Goal: Book appointment/travel/reservation

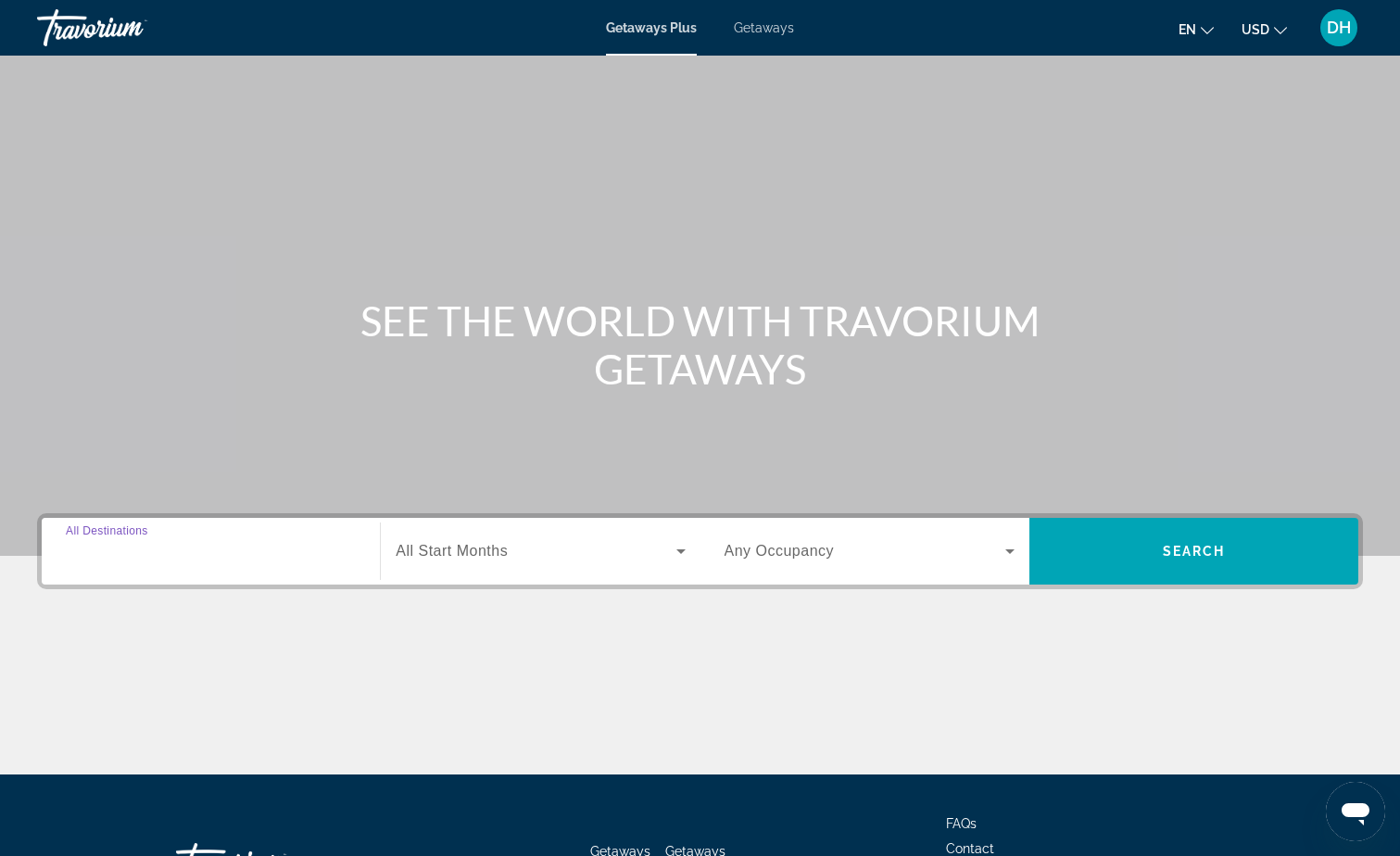
click at [213, 555] on input "Destination All Destinations" at bounding box center [210, 552] width 290 height 22
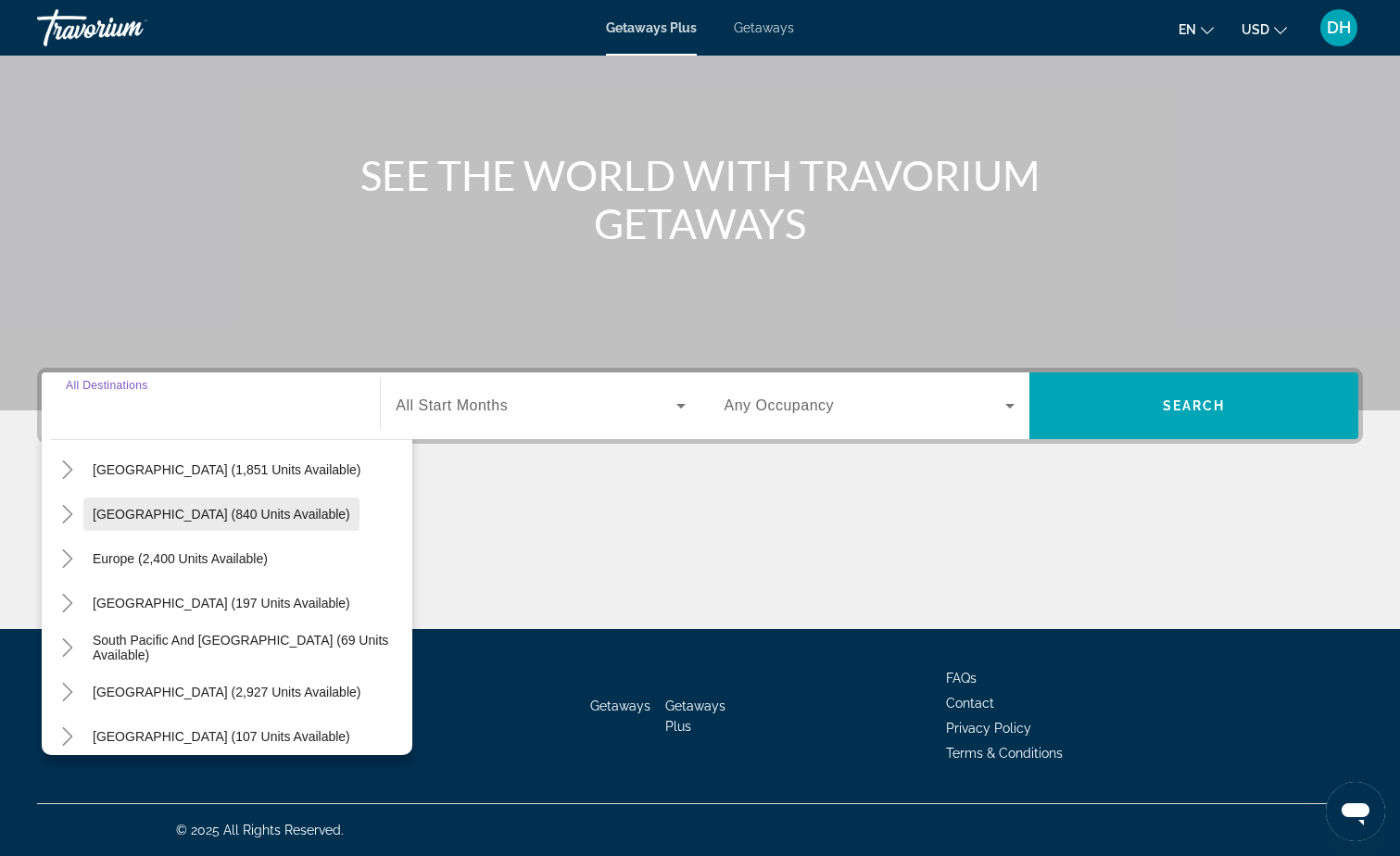
scroll to position [185, 0]
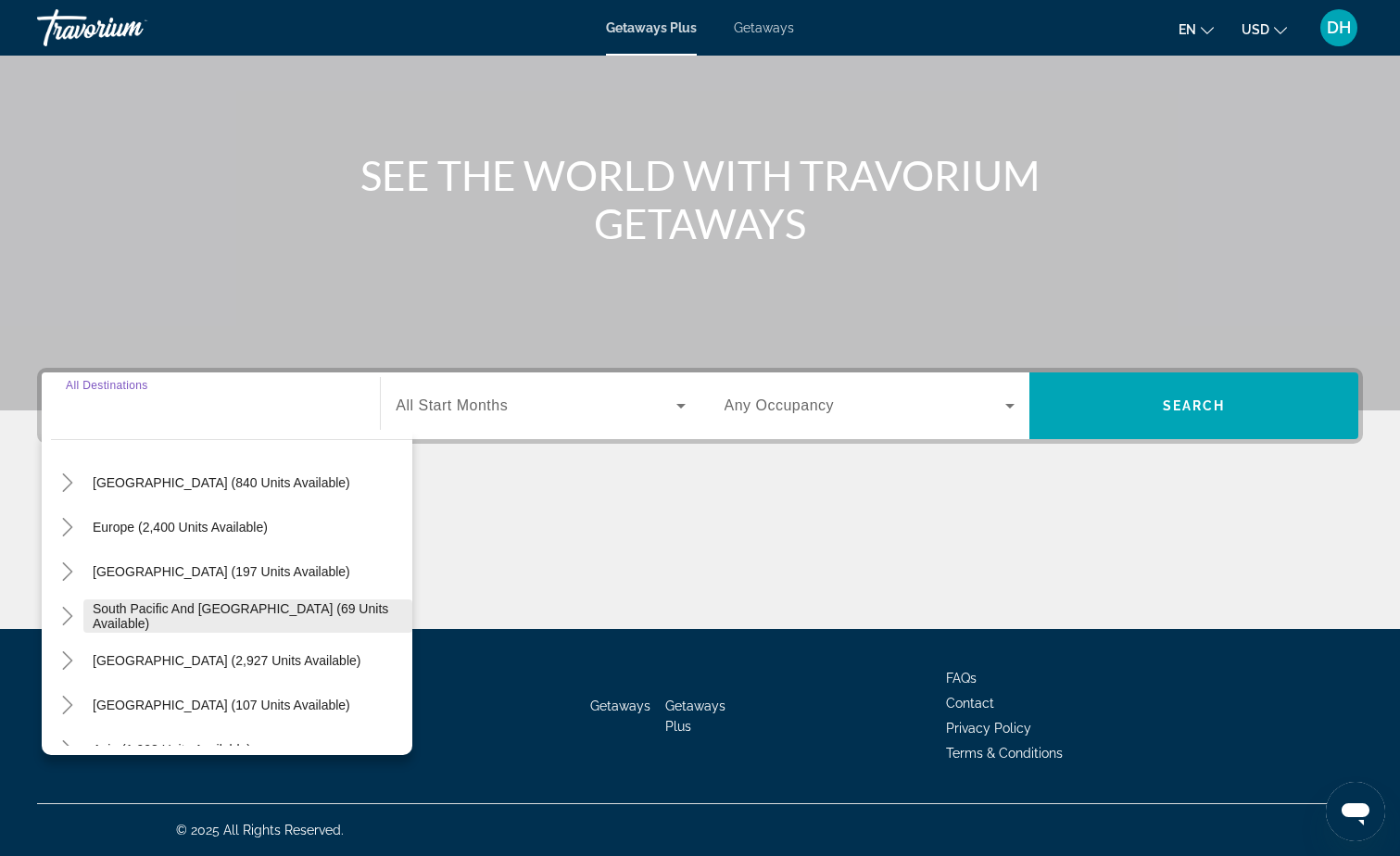
click at [214, 609] on span "South Pacific and [GEOGRAPHIC_DATA] (69 units available)" at bounding box center [247, 616] width 310 height 30
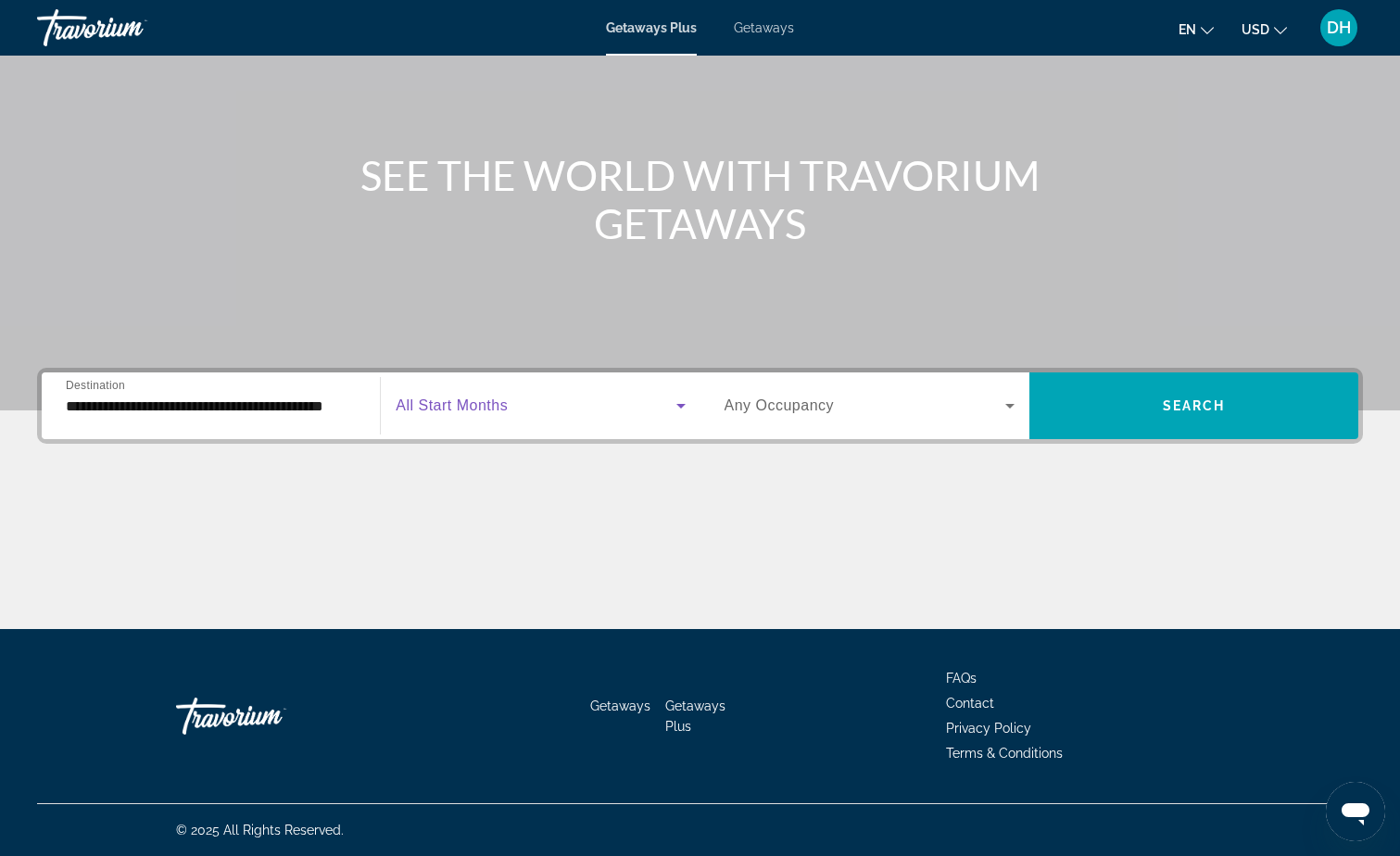
click at [679, 408] on icon "Search widget" at bounding box center [681, 406] width 22 height 22
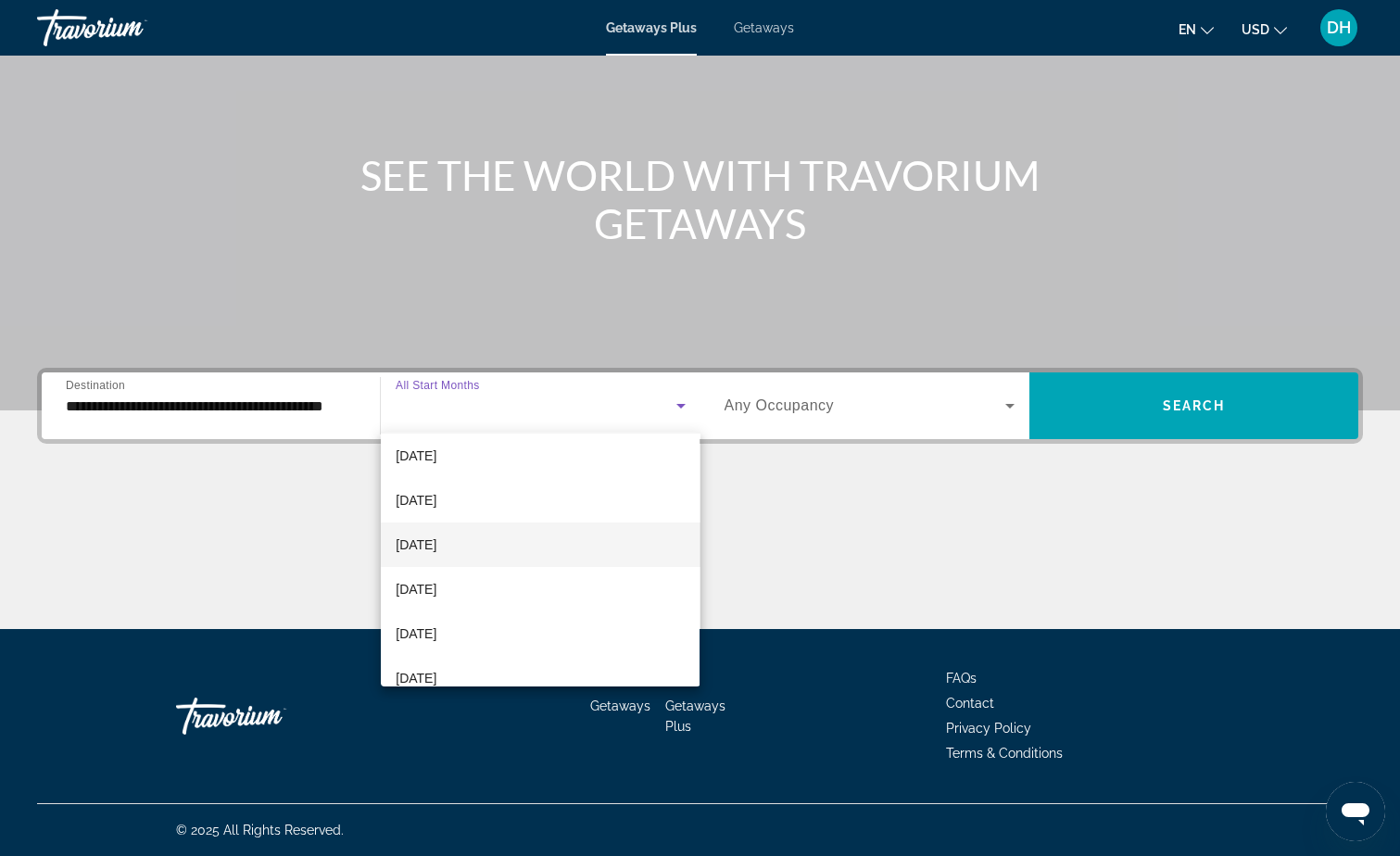
scroll to position [92, 0]
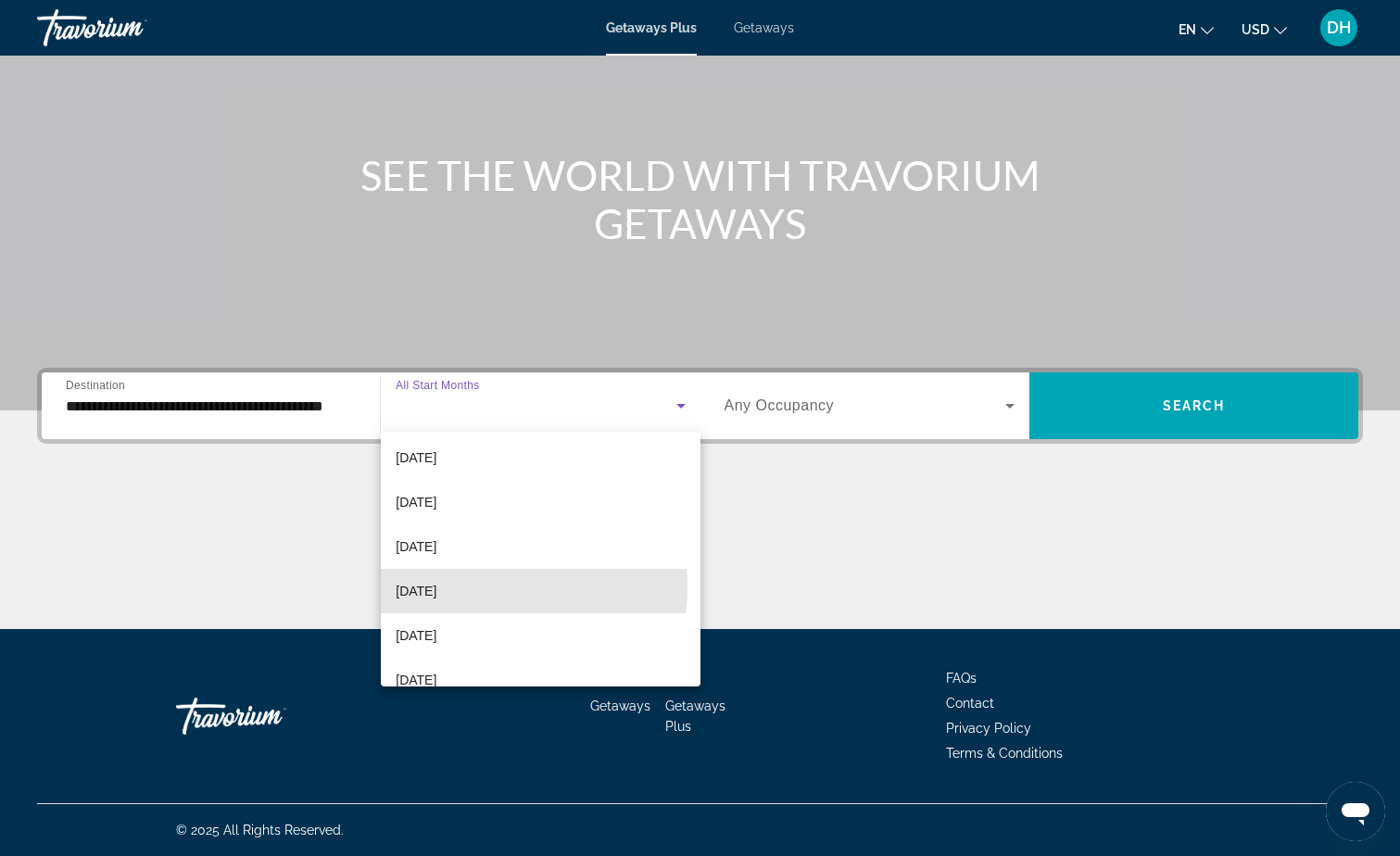
click at [436, 589] on span "[DATE]" at bounding box center [415, 591] width 41 height 22
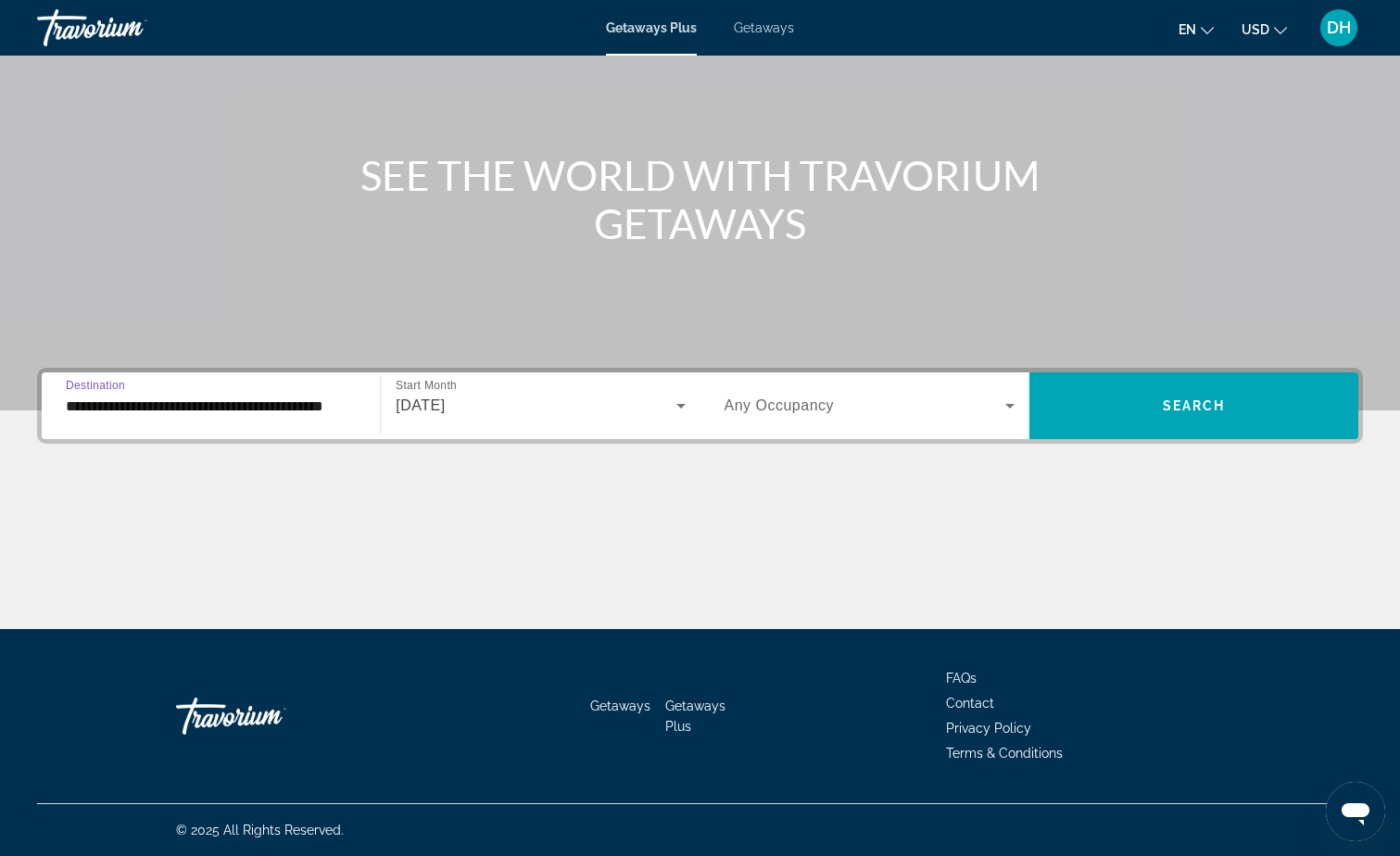
click at [308, 410] on input "**********" at bounding box center [210, 407] width 290 height 22
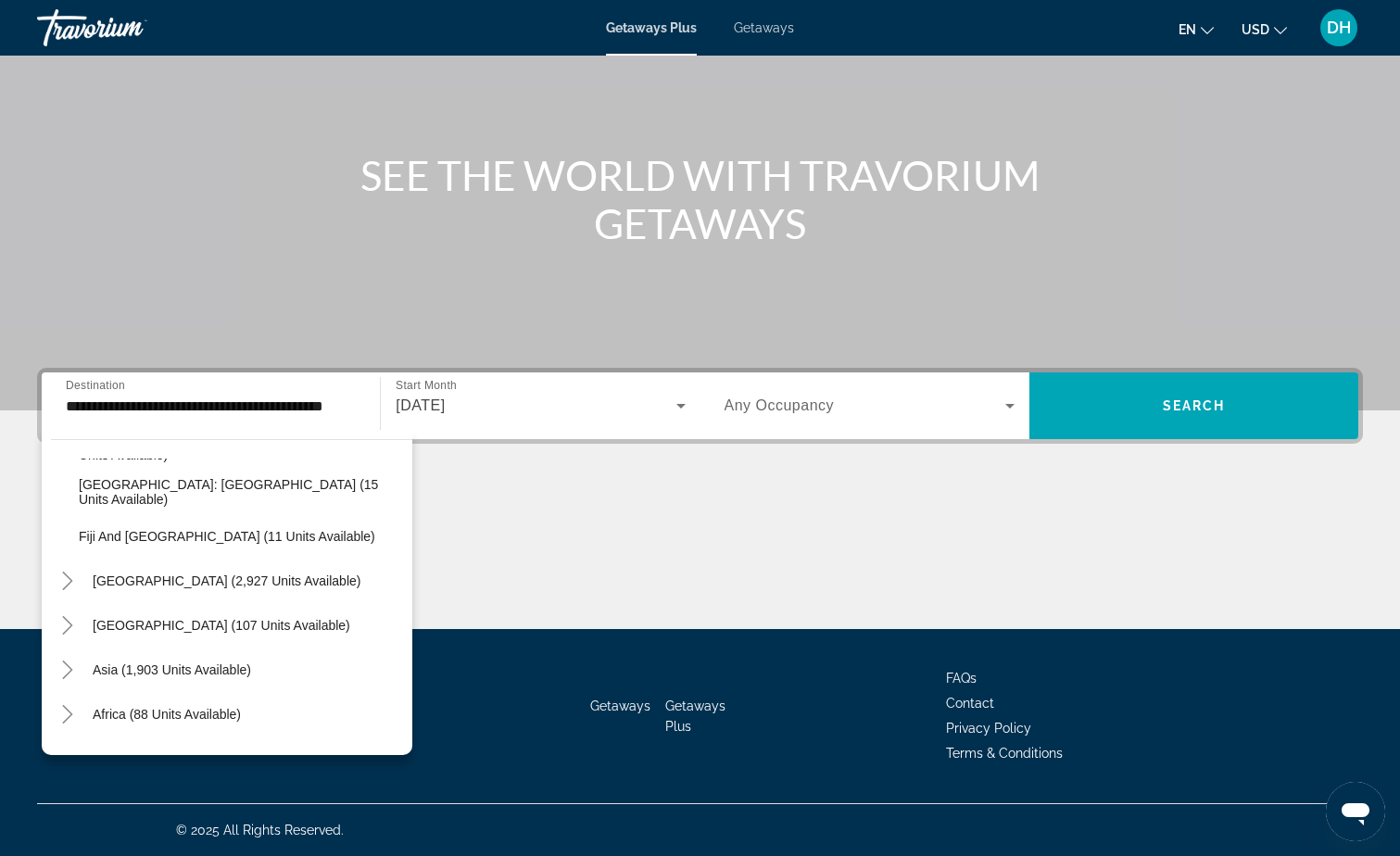
scroll to position [433, 0]
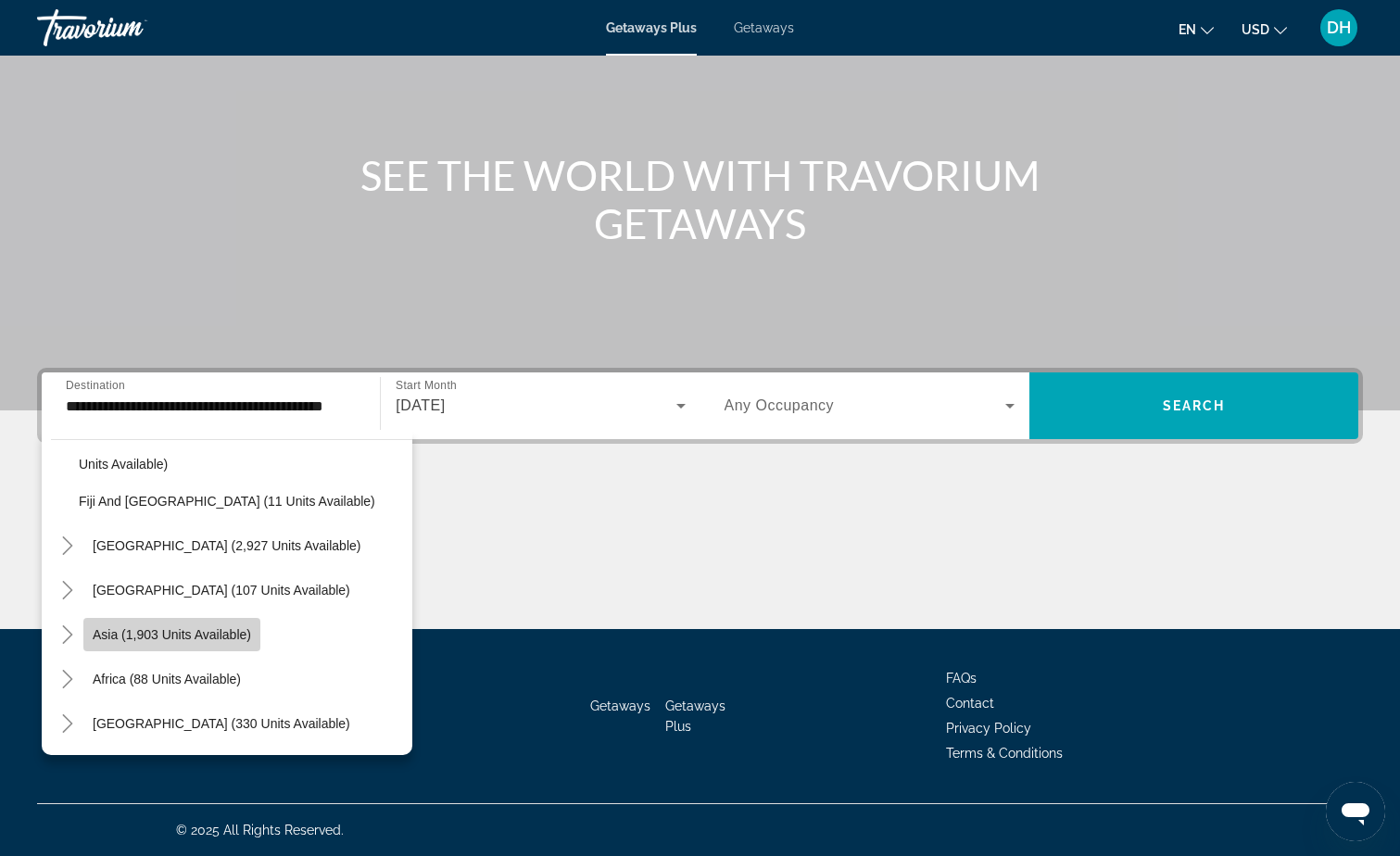
click at [178, 638] on span "Asia (1,903 units available)" at bounding box center [172, 635] width 159 height 15
type input "**********"
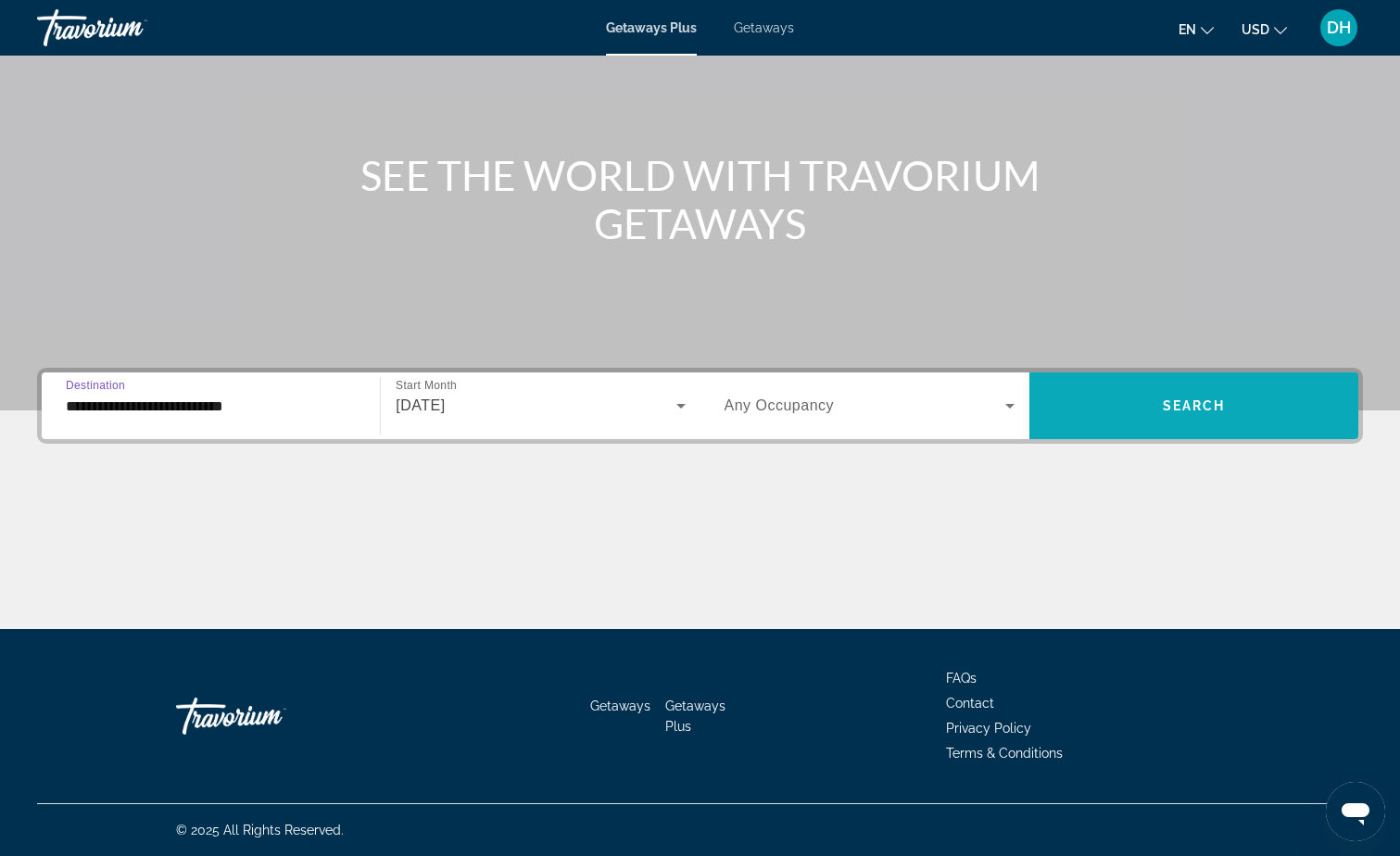
click at [1159, 390] on span "Search widget" at bounding box center [1194, 406] width 329 height 45
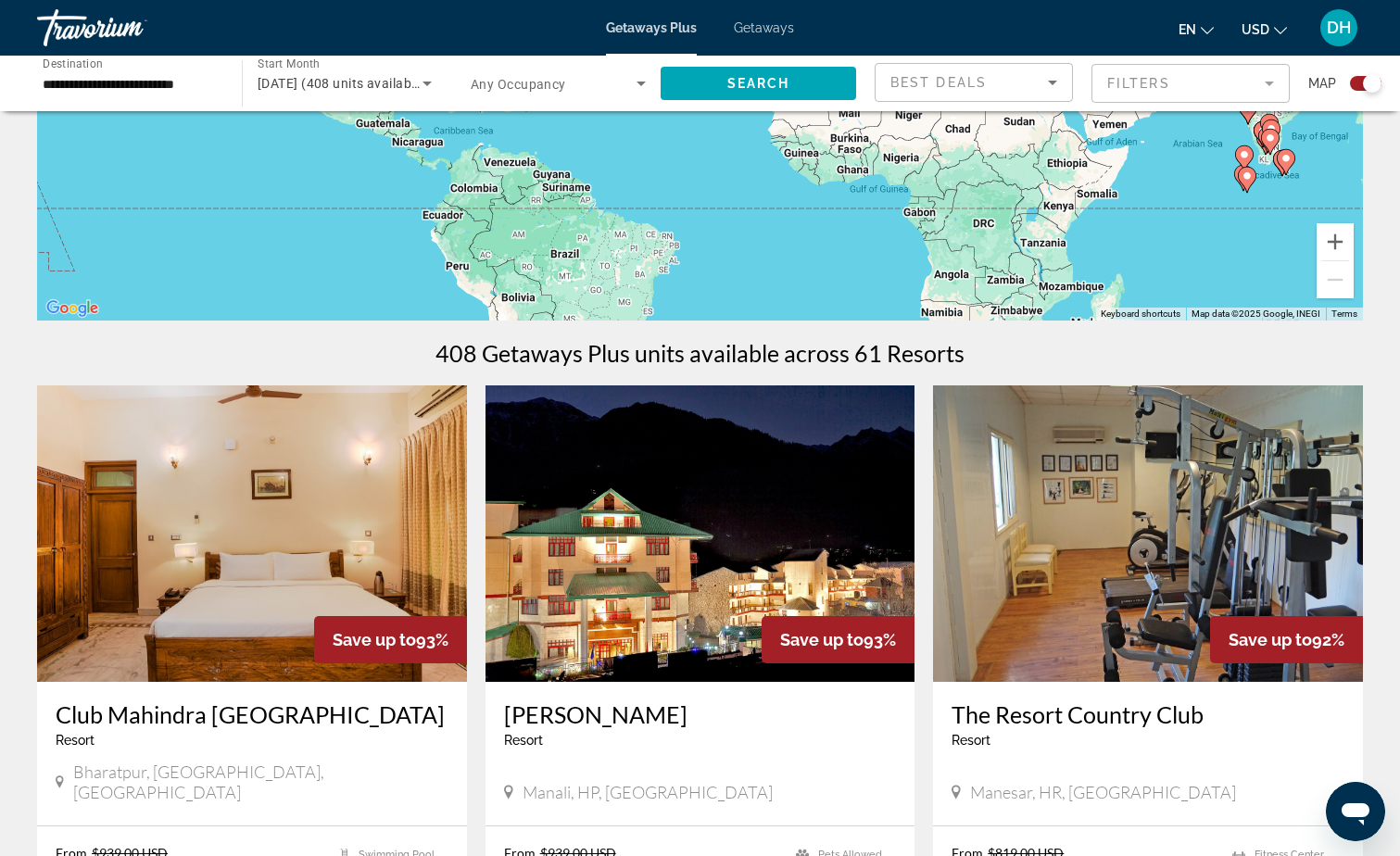
scroll to position [371, 0]
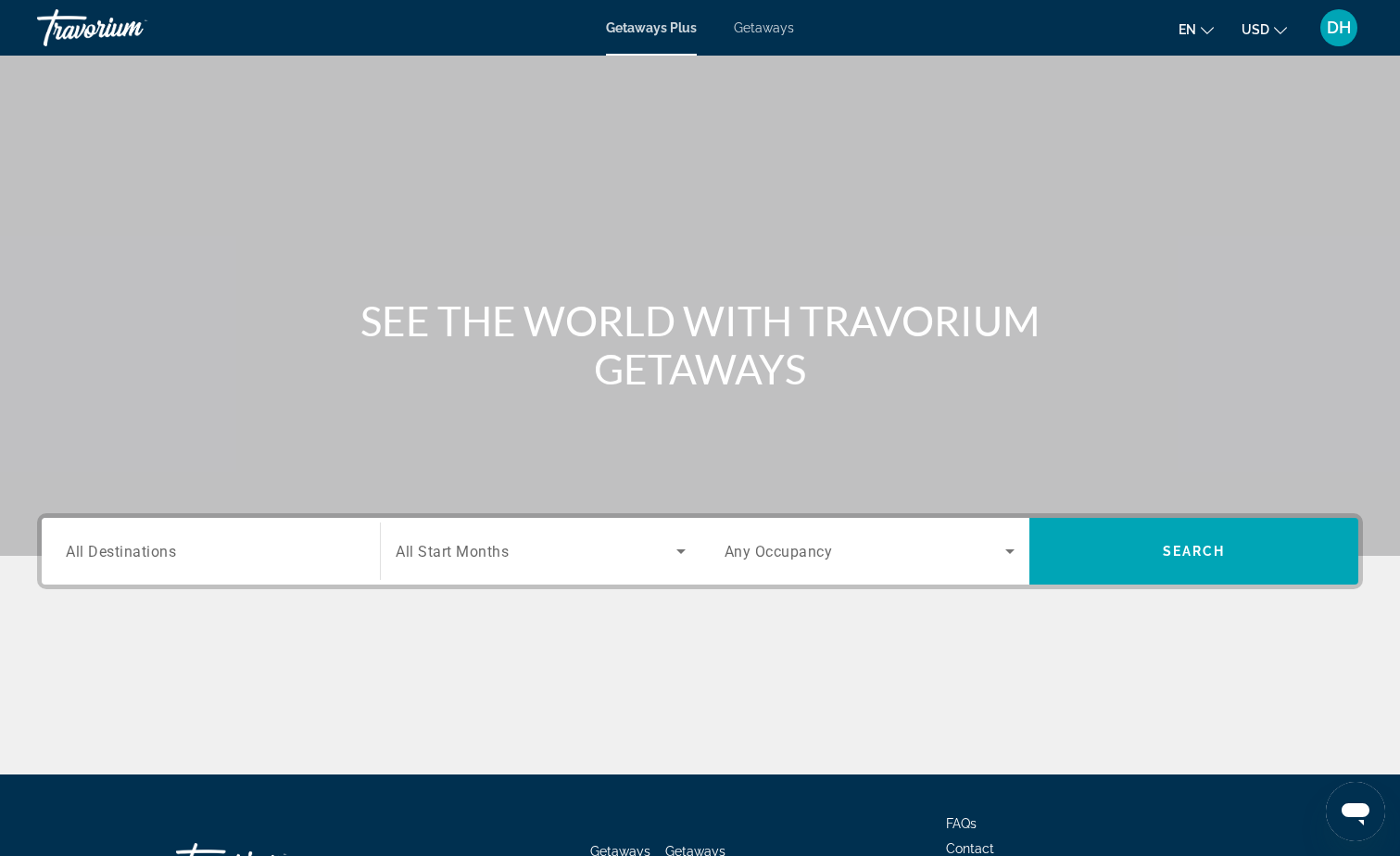
click at [268, 546] on input "Destination All Destinations" at bounding box center [210, 552] width 290 height 22
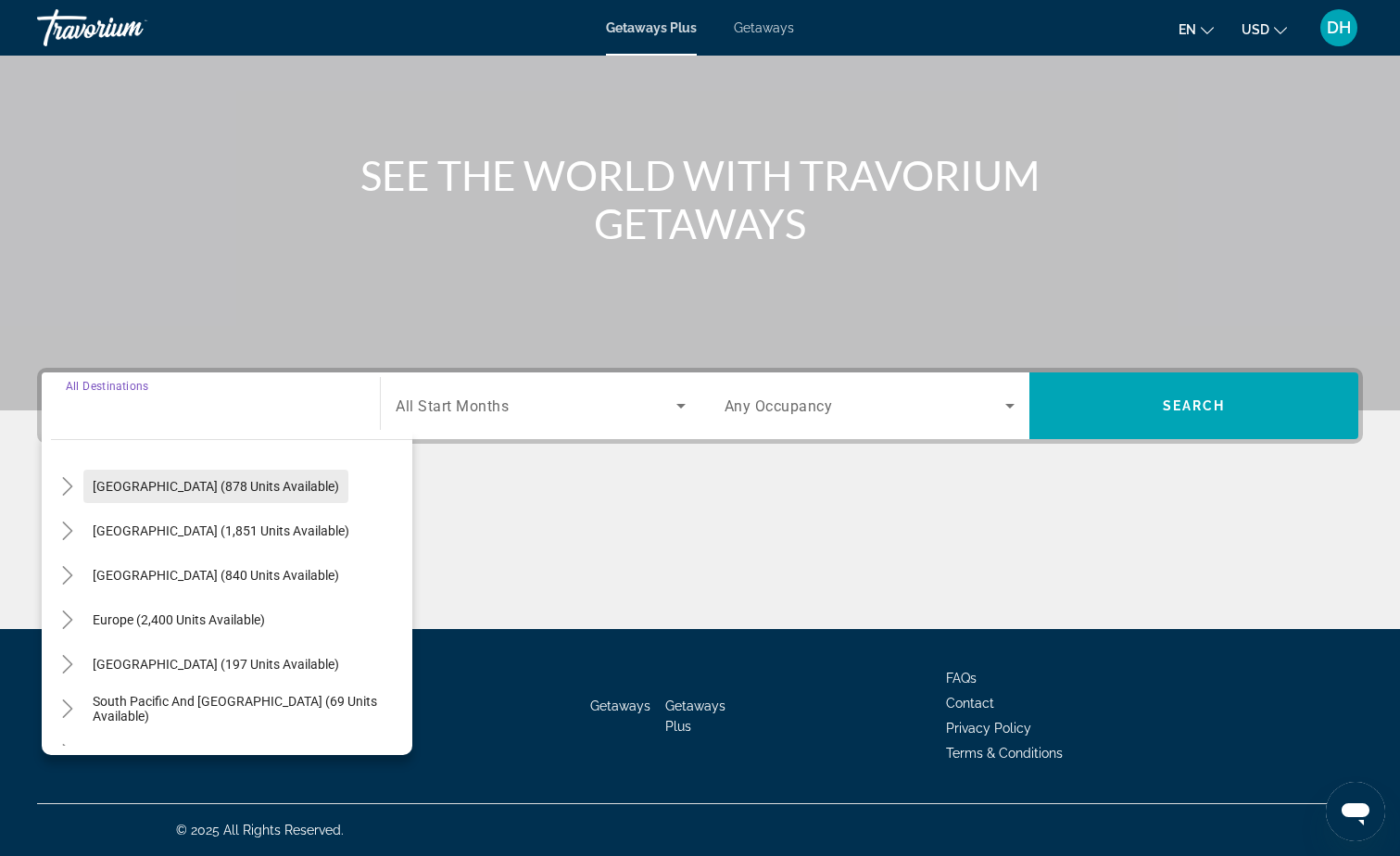
scroll to position [185, 0]
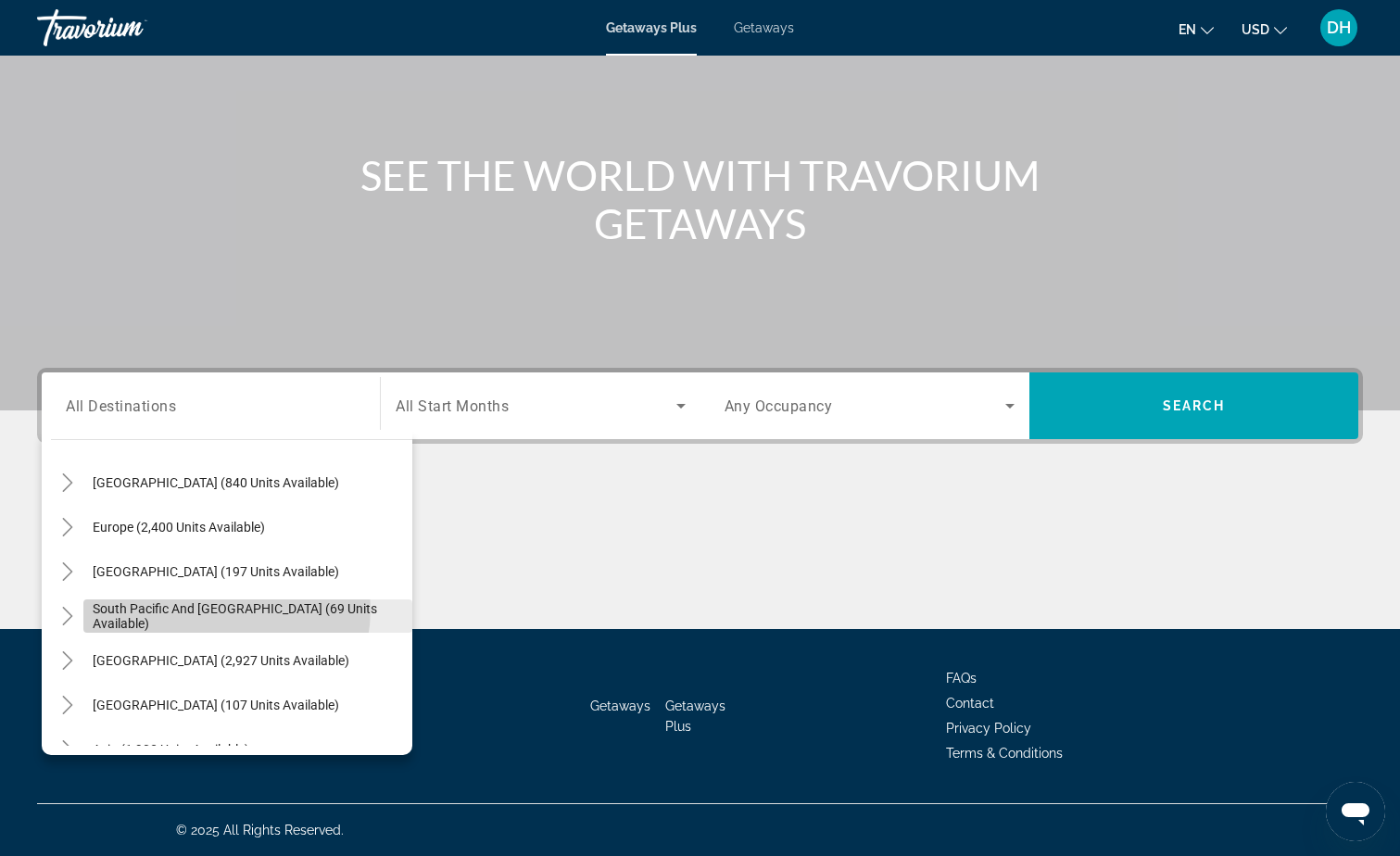
click at [210, 609] on span "South Pacific and [GEOGRAPHIC_DATA] (69 units available)" at bounding box center [247, 616] width 310 height 30
type input "**********"
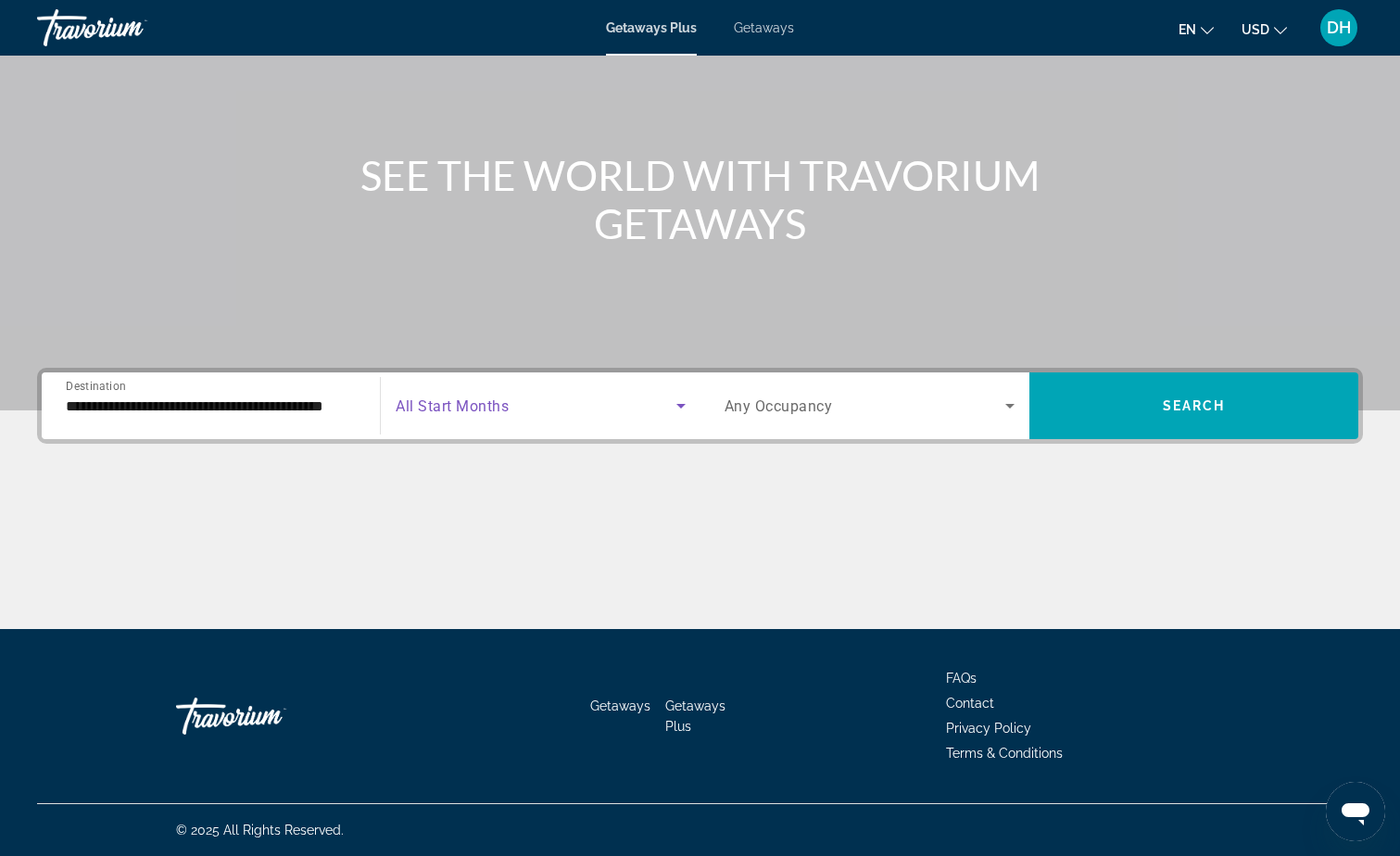
click at [682, 407] on icon "Search widget" at bounding box center [680, 406] width 9 height 5
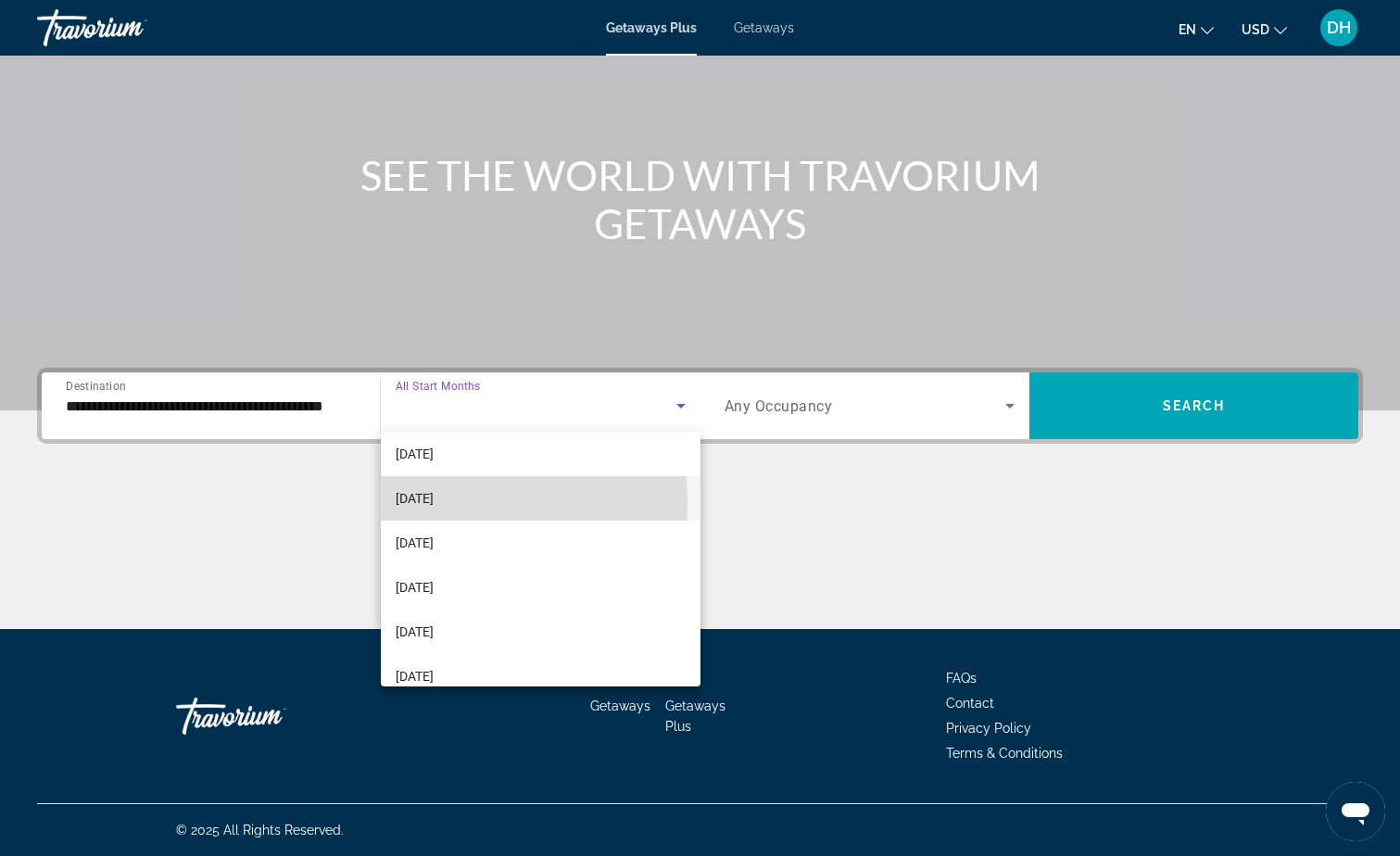
click at [433, 504] on span "[DATE]" at bounding box center [414, 498] width 38 height 22
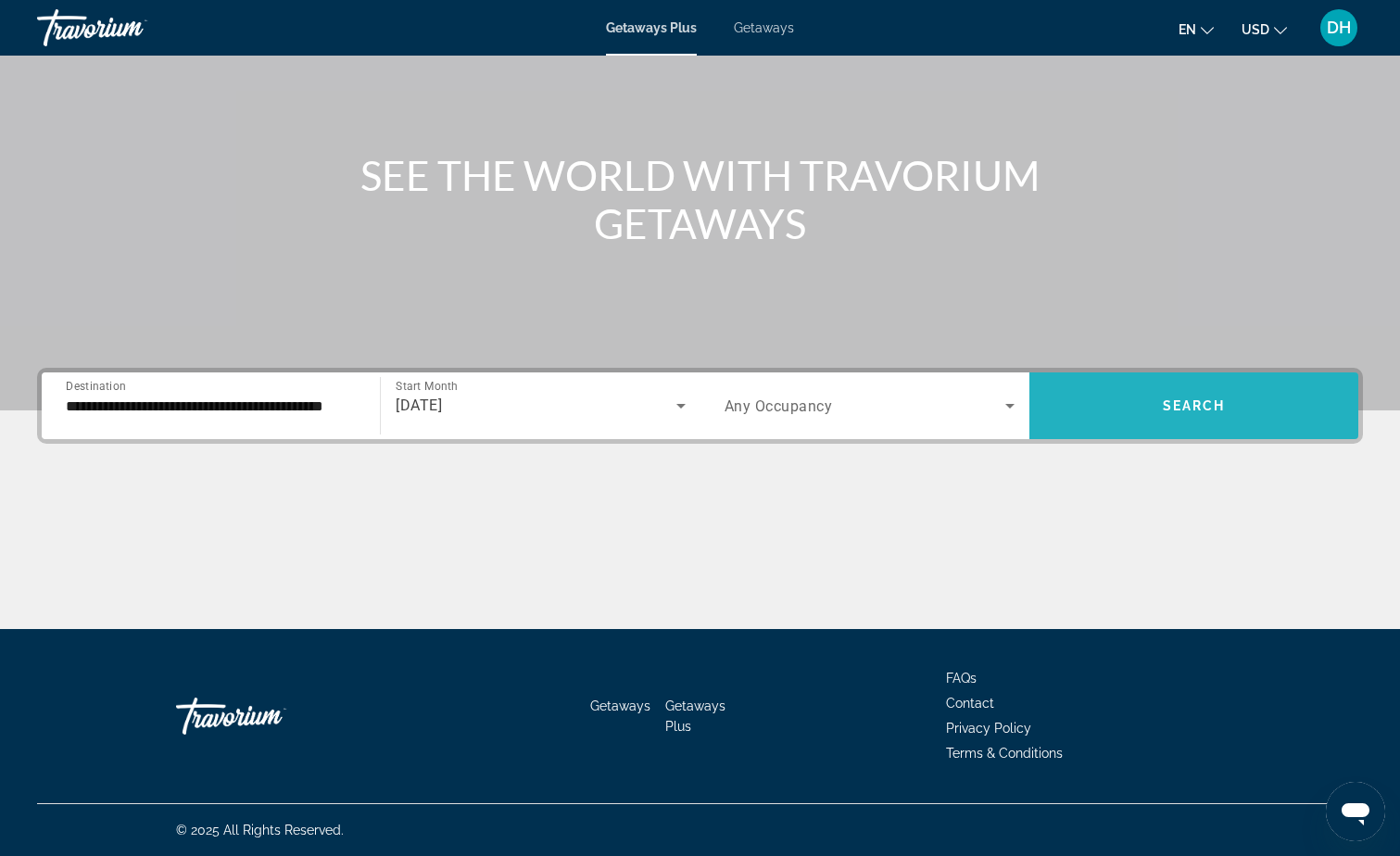
click at [1200, 402] on span "Search" at bounding box center [1195, 406] width 63 height 15
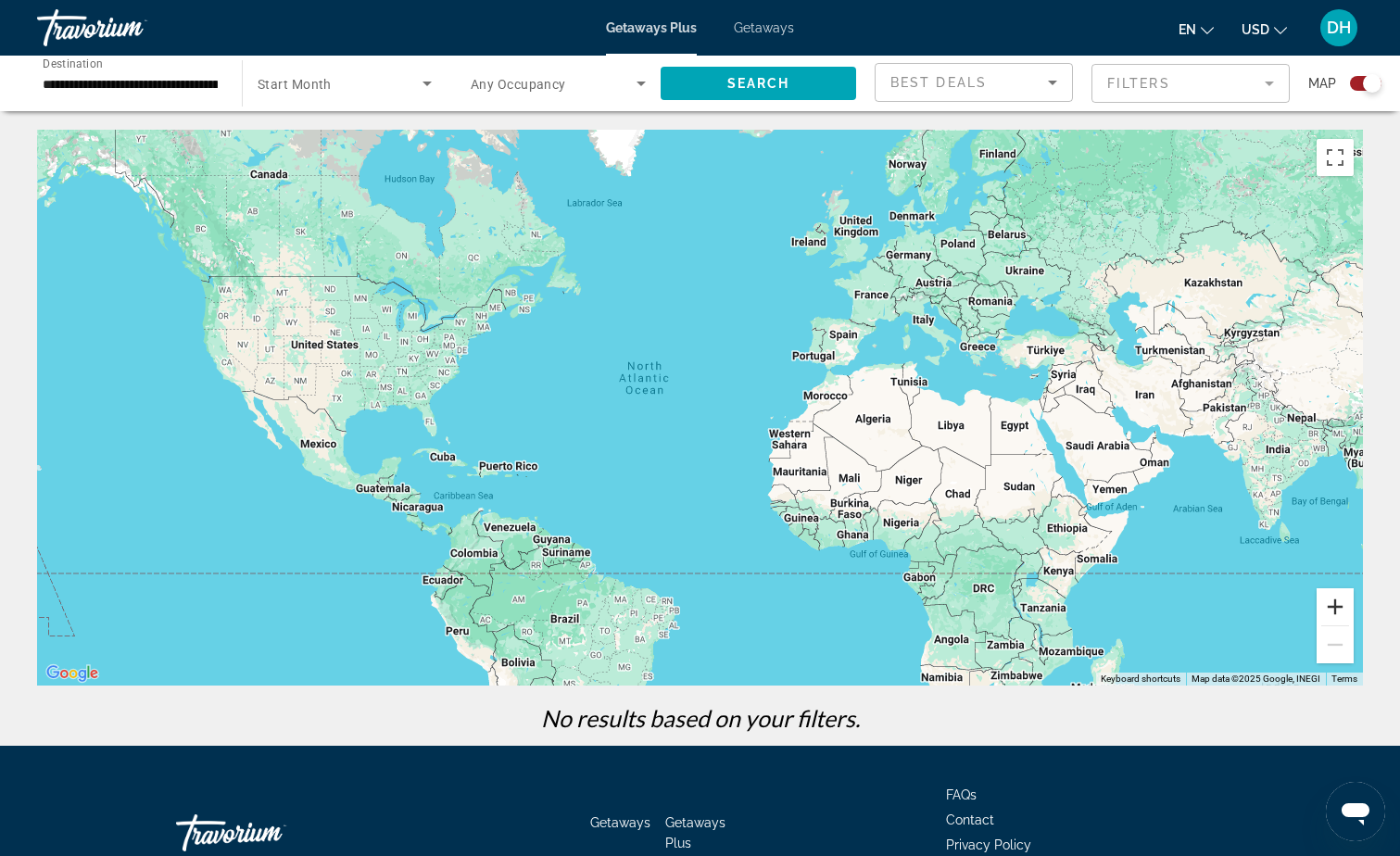
click at [1341, 613] on button "Zoom in" at bounding box center [1335, 606] width 37 height 37
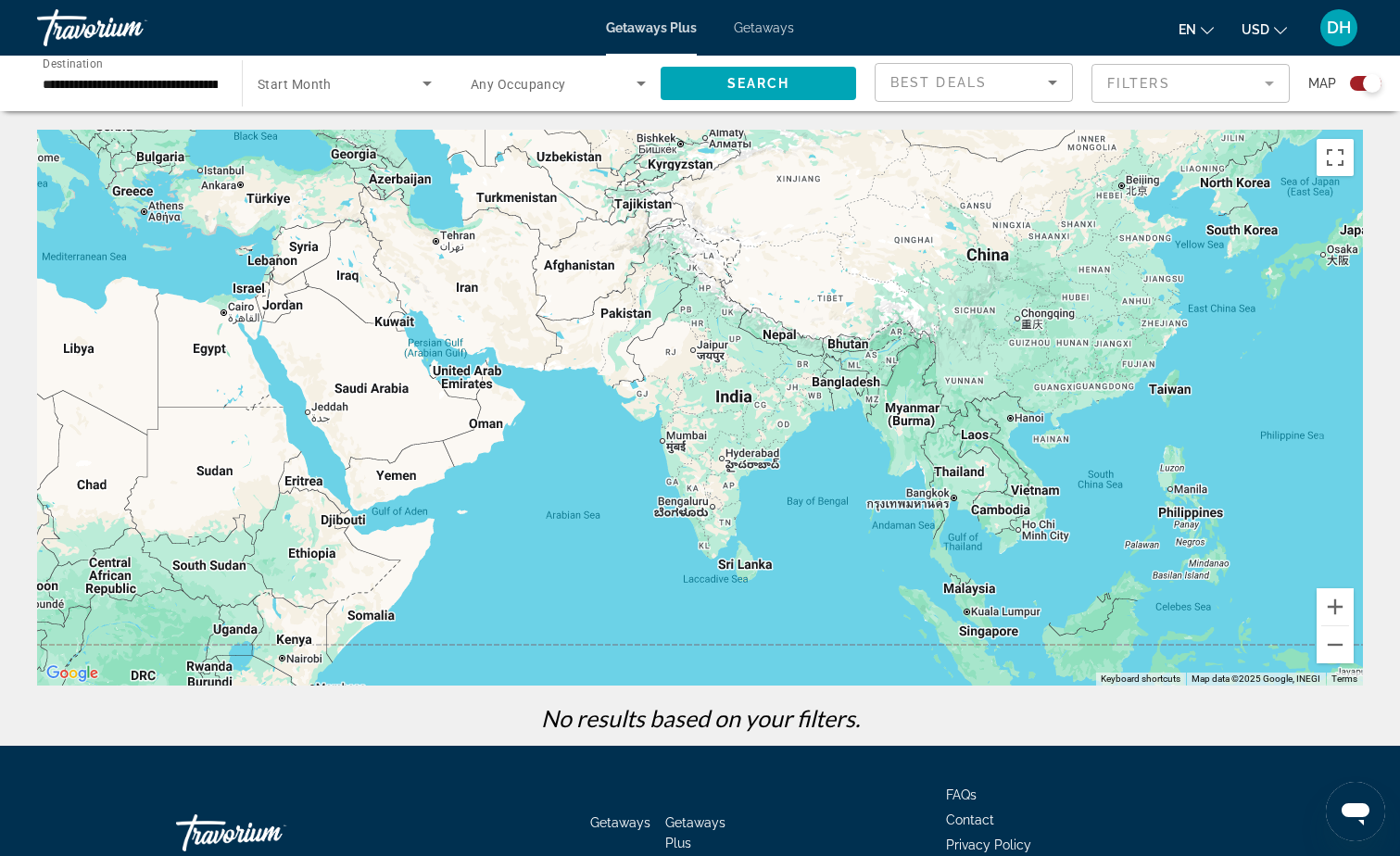
drag, startPoint x: 1182, startPoint y: 549, endPoint x: 58, endPoint y: 454, distance: 1128.0
click at [58, 454] on div "Main content" at bounding box center [699, 408] width 1326 height 556
click at [1174, 518] on div "Main content" at bounding box center [699, 408] width 1326 height 556
click at [634, 80] on icon "Search widget" at bounding box center [641, 83] width 22 height 22
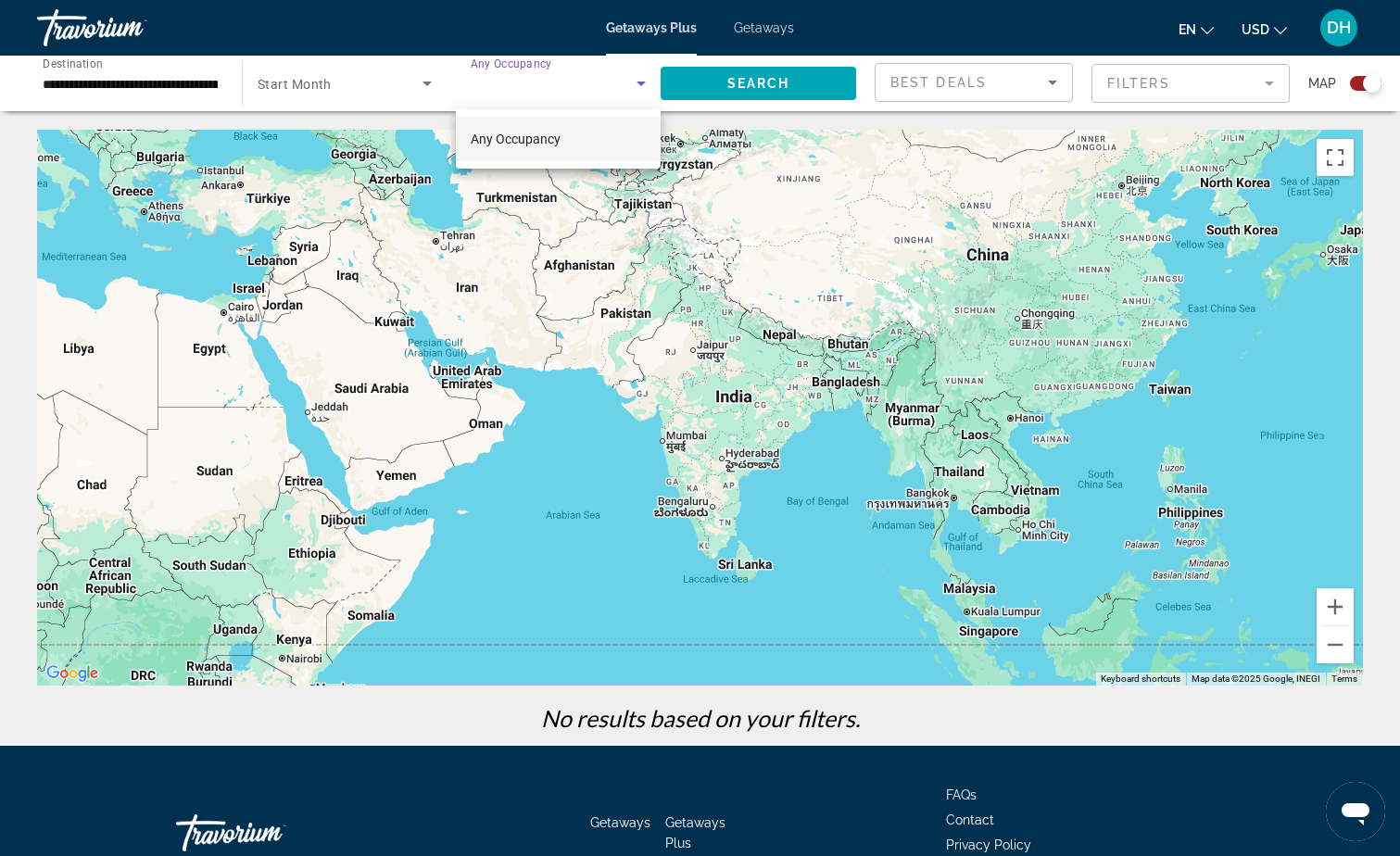
click at [429, 84] on div at bounding box center [700, 428] width 1400 height 856
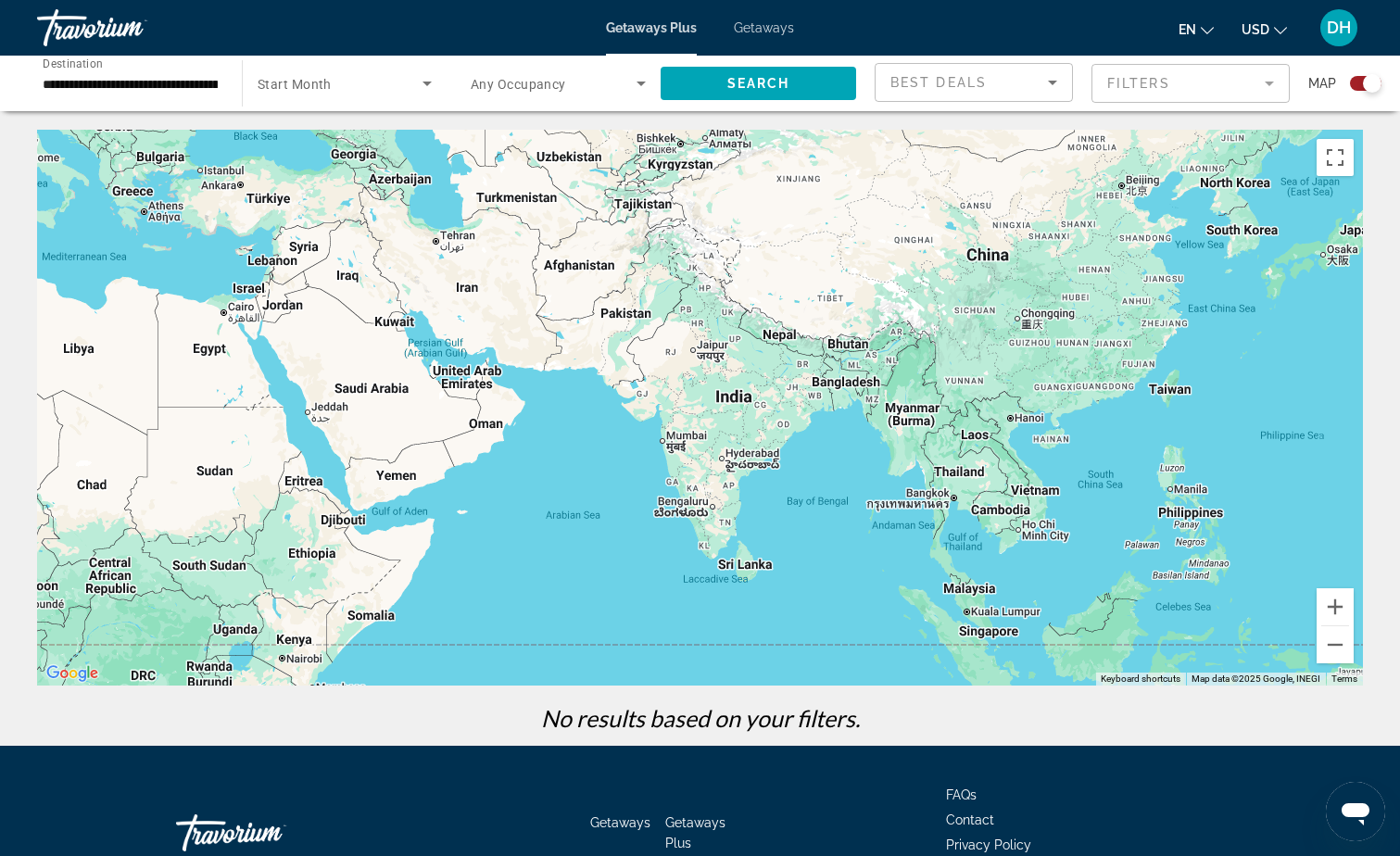
click at [429, 84] on icon "Search widget" at bounding box center [427, 83] width 22 height 22
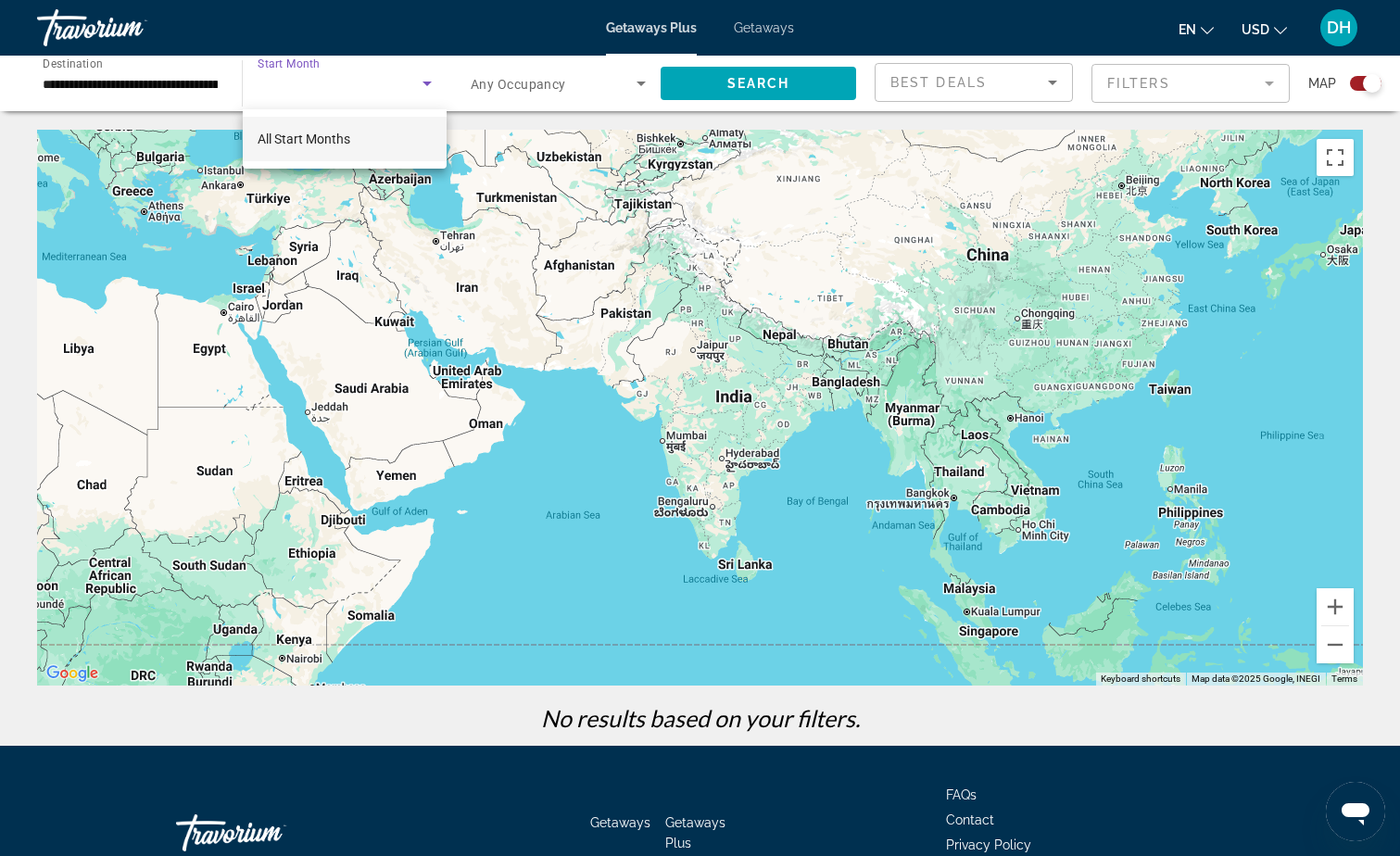
click at [152, 75] on div at bounding box center [700, 428] width 1400 height 856
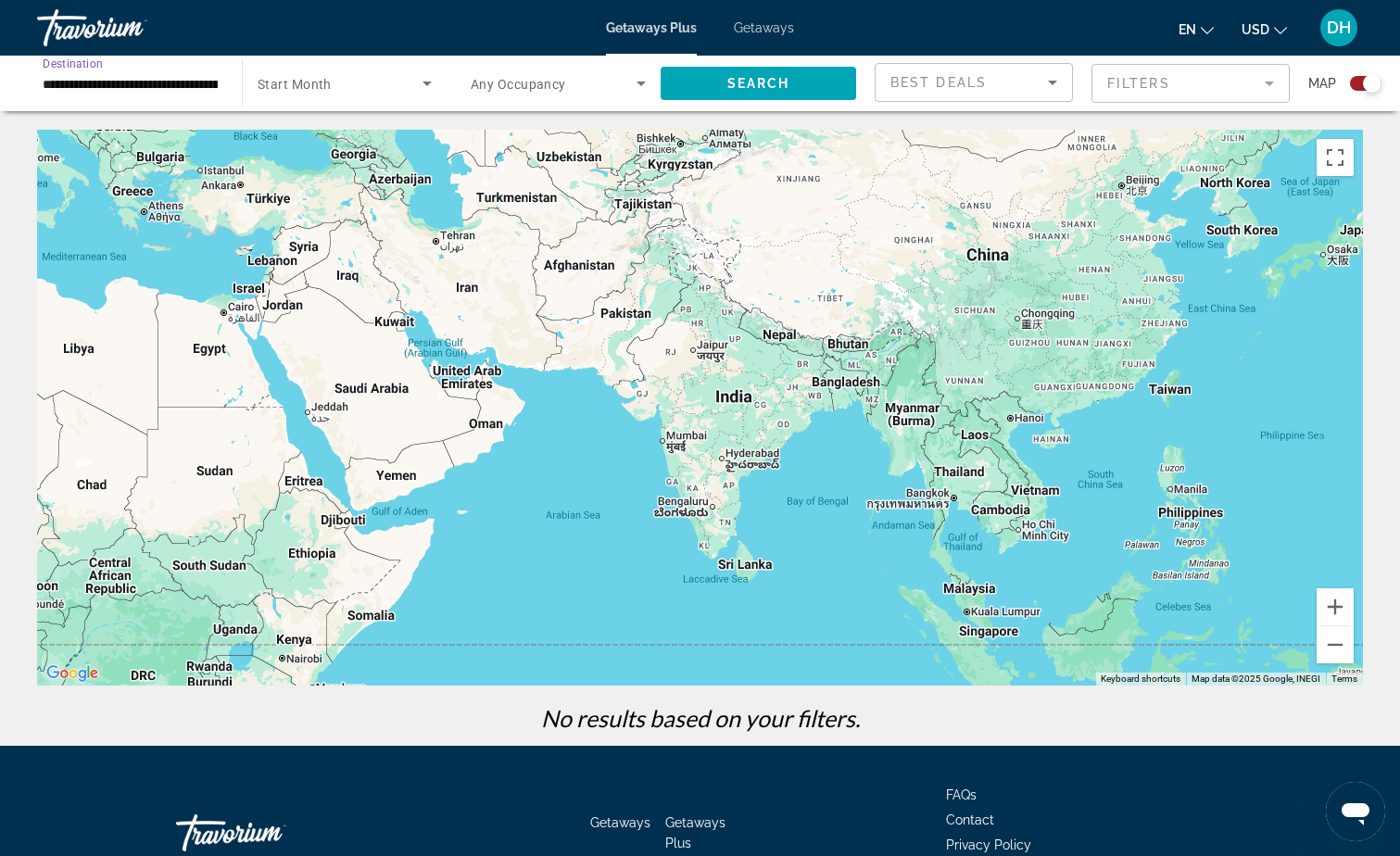
click at [147, 83] on input "**********" at bounding box center [130, 84] width 175 height 22
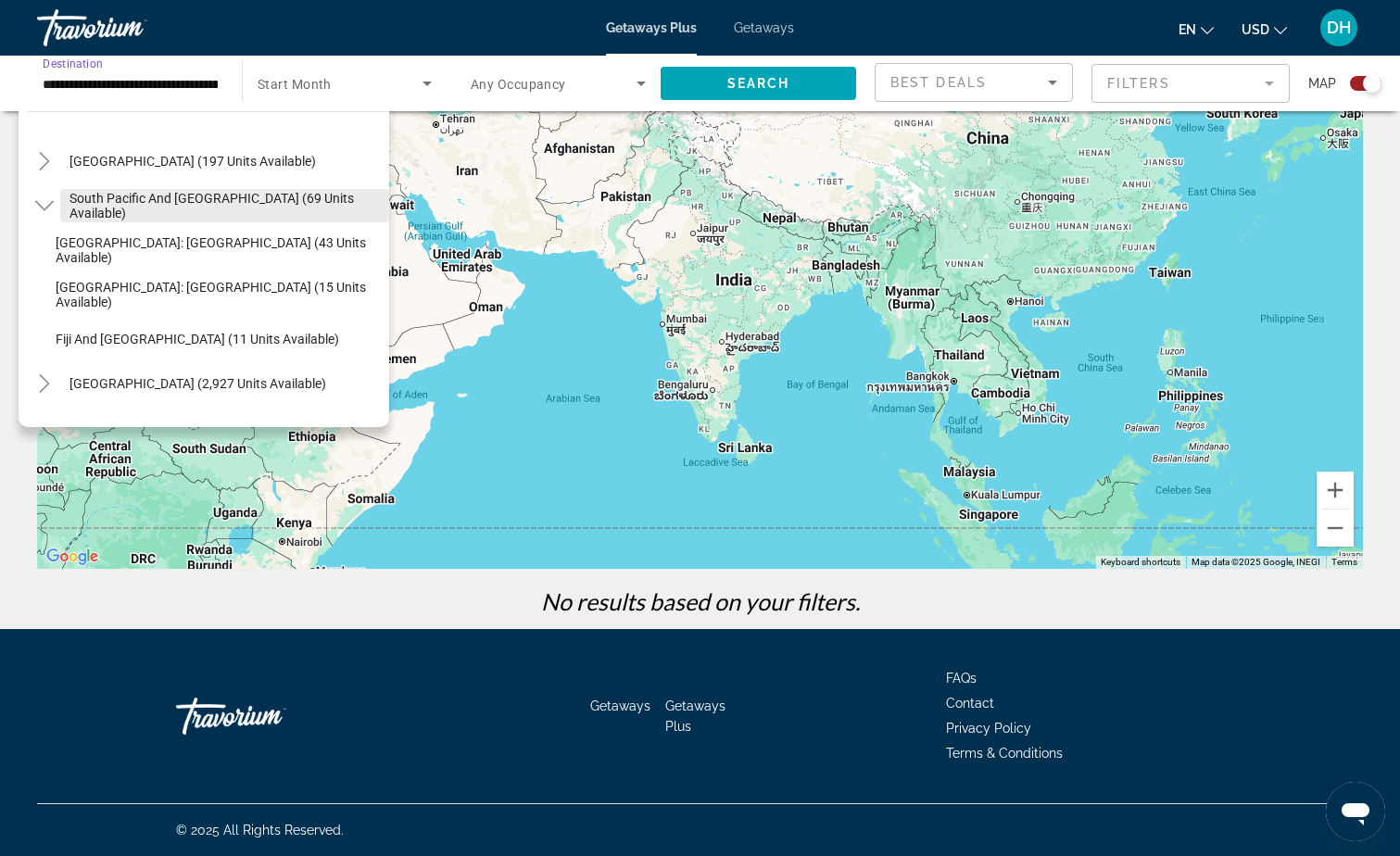
scroll to position [248, 0]
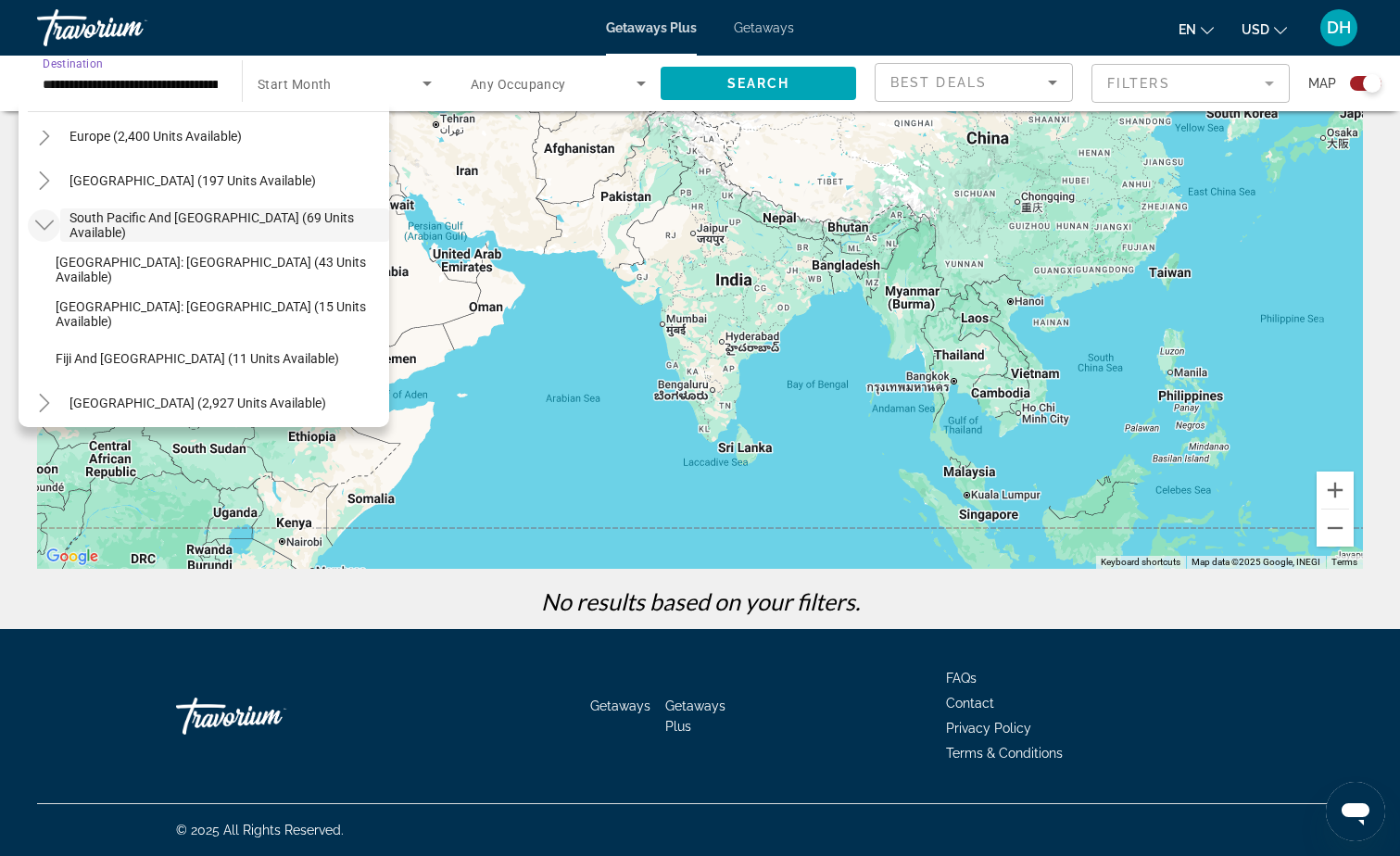
click at [48, 230] on icon "Toggle South Pacific and Oceania (69 units available)" at bounding box center [45, 225] width 19 height 19
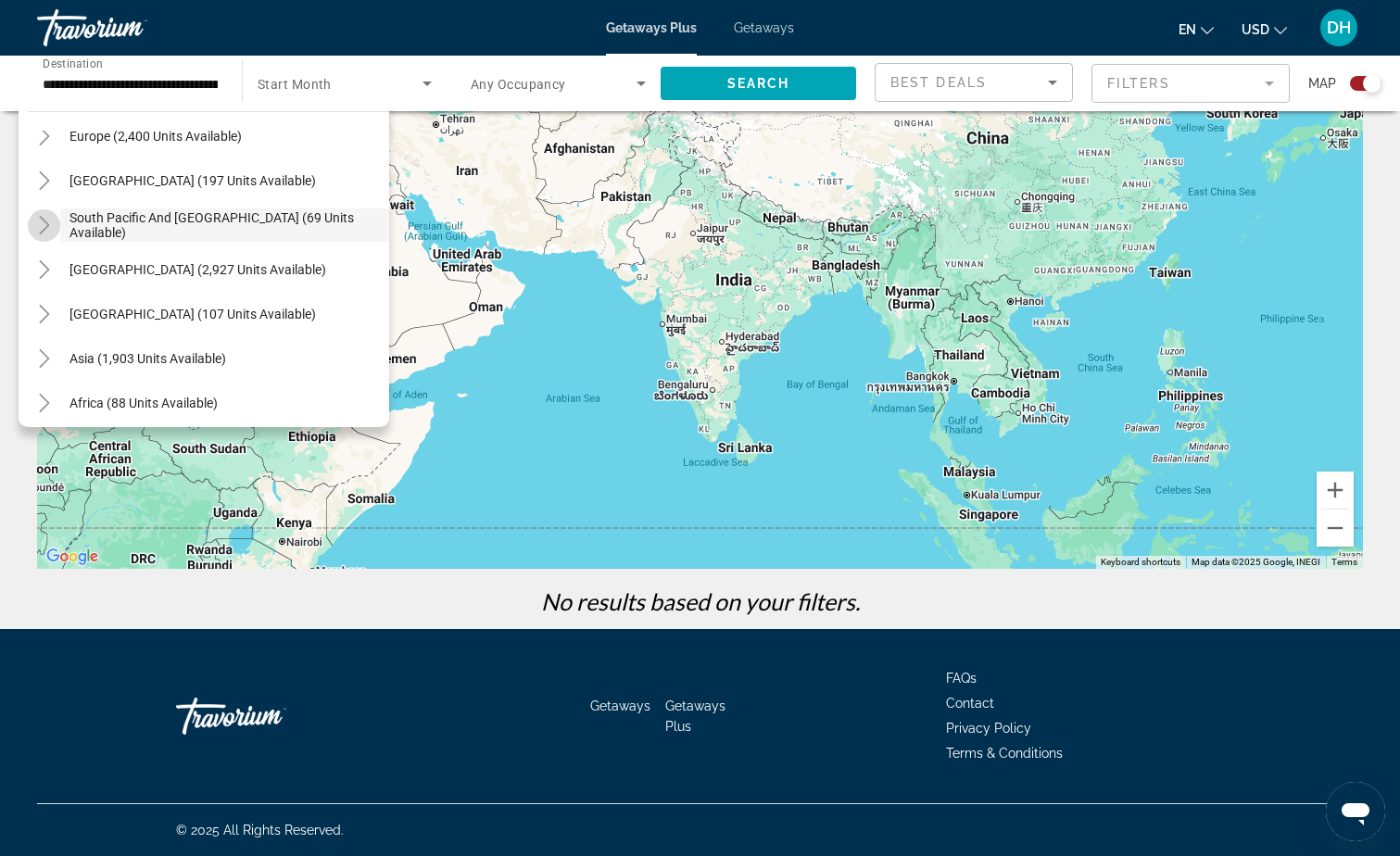
click at [48, 231] on icon "Toggle South Pacific and Oceania (69 units available)" at bounding box center [45, 225] width 19 height 19
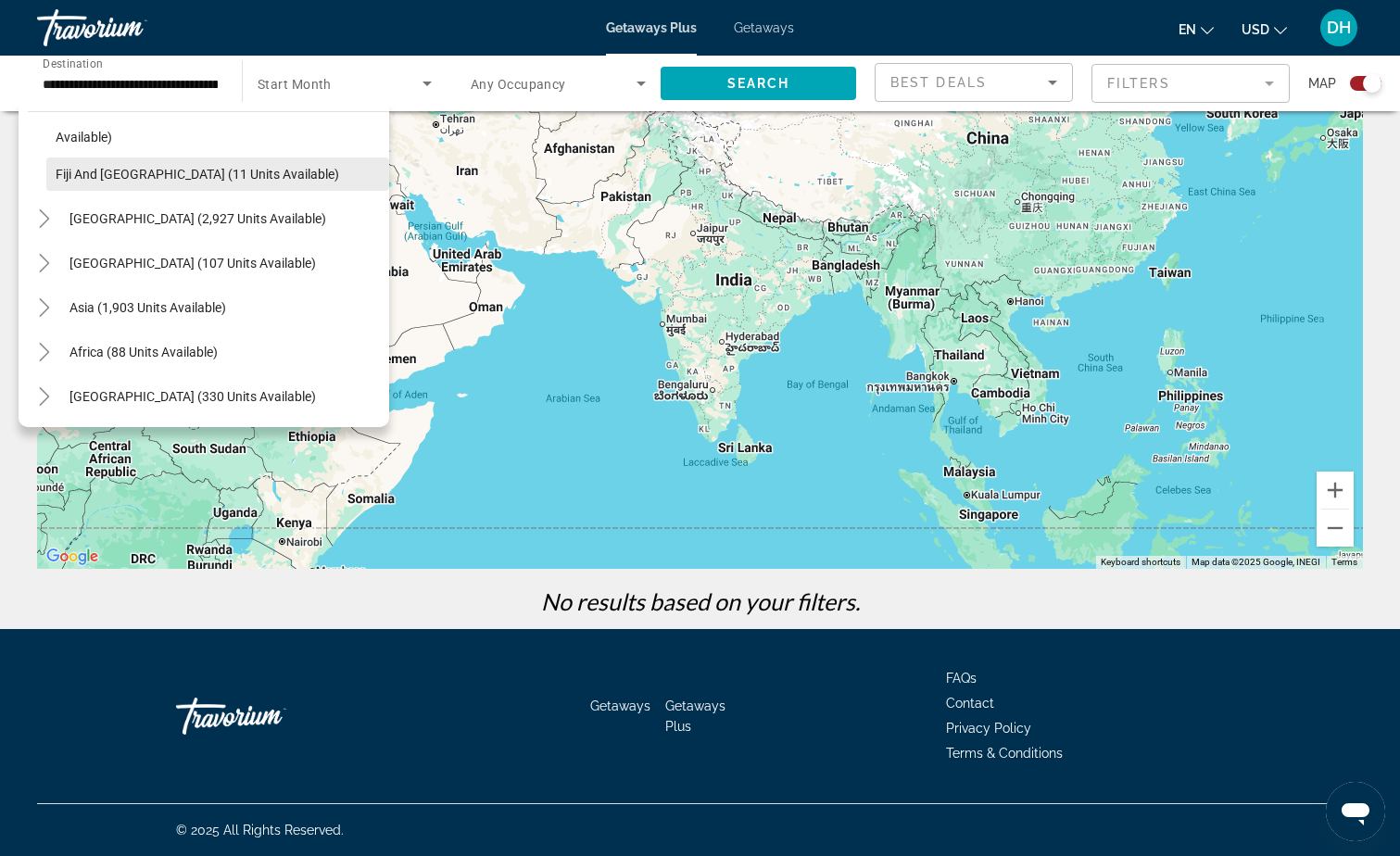
scroll to position [433, 0]
click at [48, 305] on icon "Toggle Asia (1,903 units available)" at bounding box center [45, 306] width 19 height 19
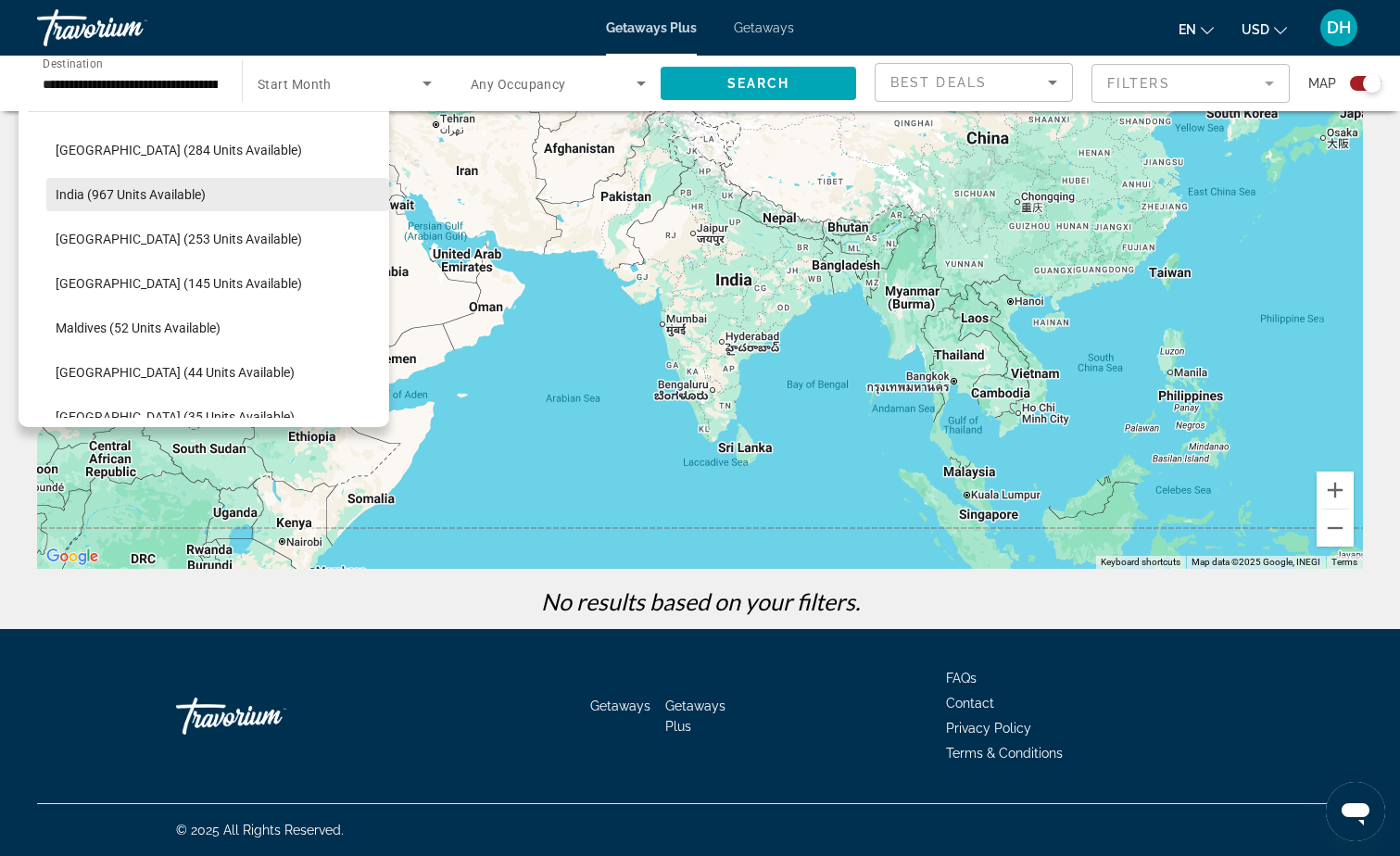
scroll to position [773, 0]
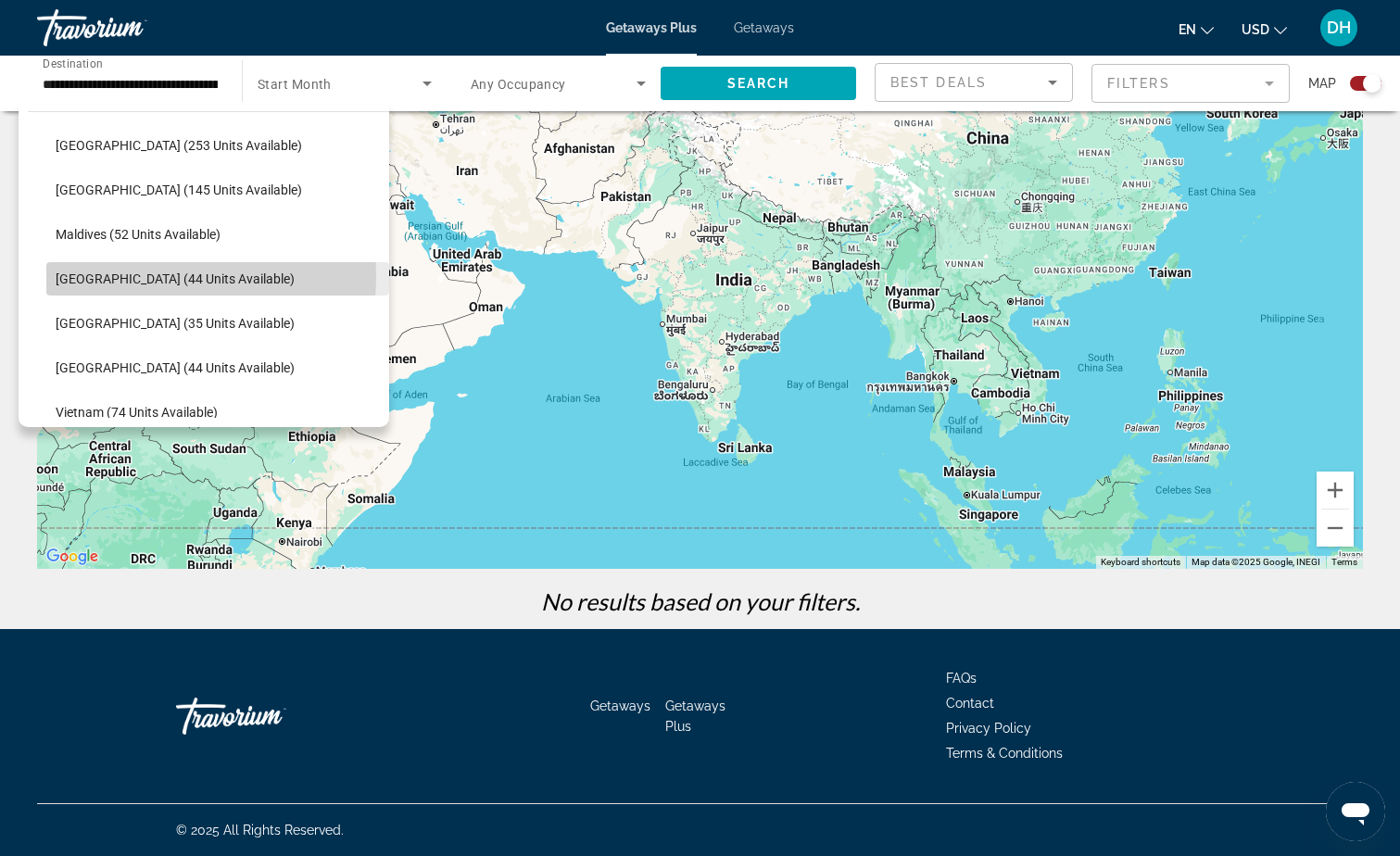
click at [113, 276] on span "[GEOGRAPHIC_DATA] (44 units available)" at bounding box center [175, 279] width 239 height 15
type input "**********"
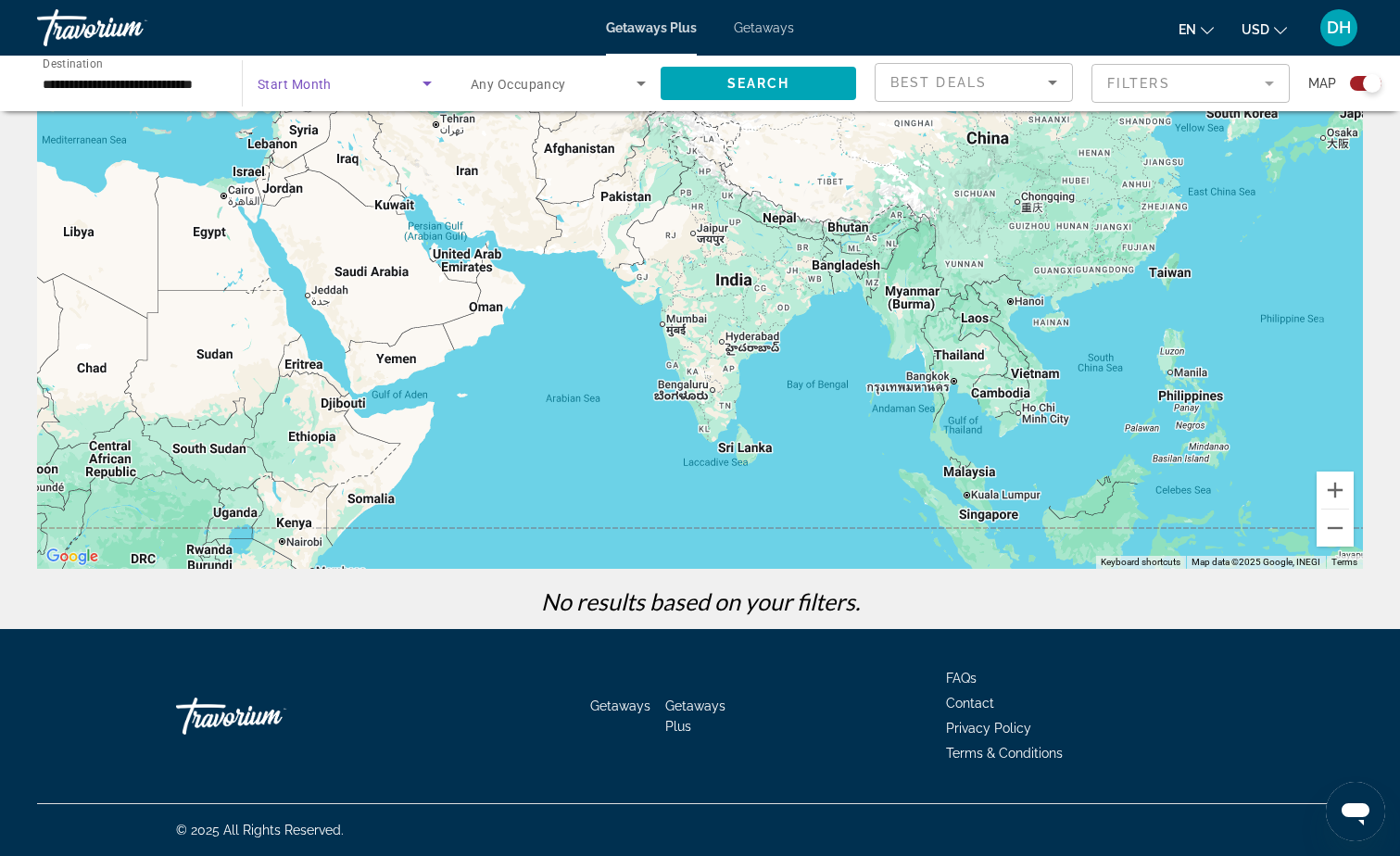
click at [429, 87] on icon "Search widget" at bounding box center [427, 83] width 22 height 22
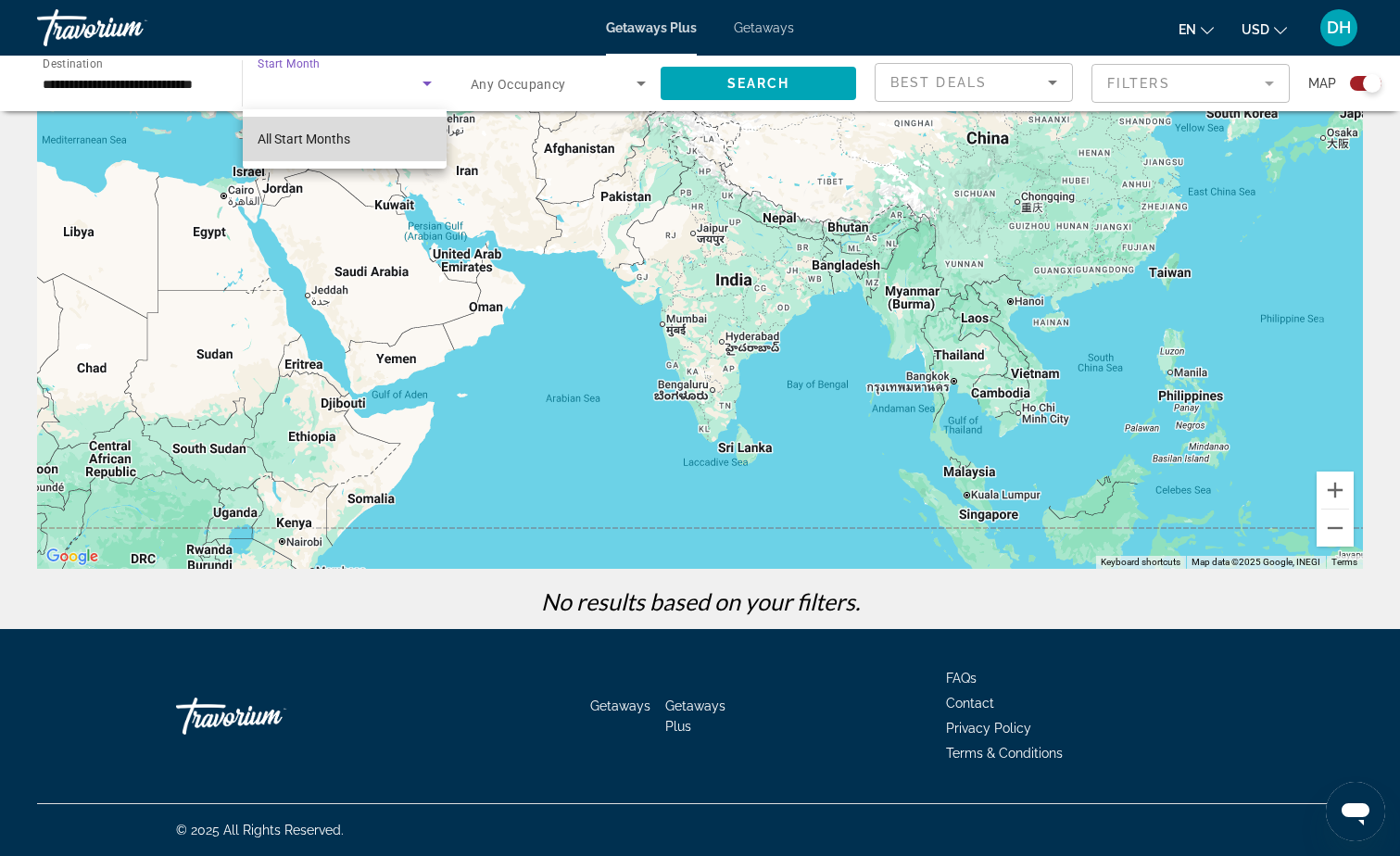
click at [298, 135] on span "All Start Months" at bounding box center [303, 139] width 92 height 15
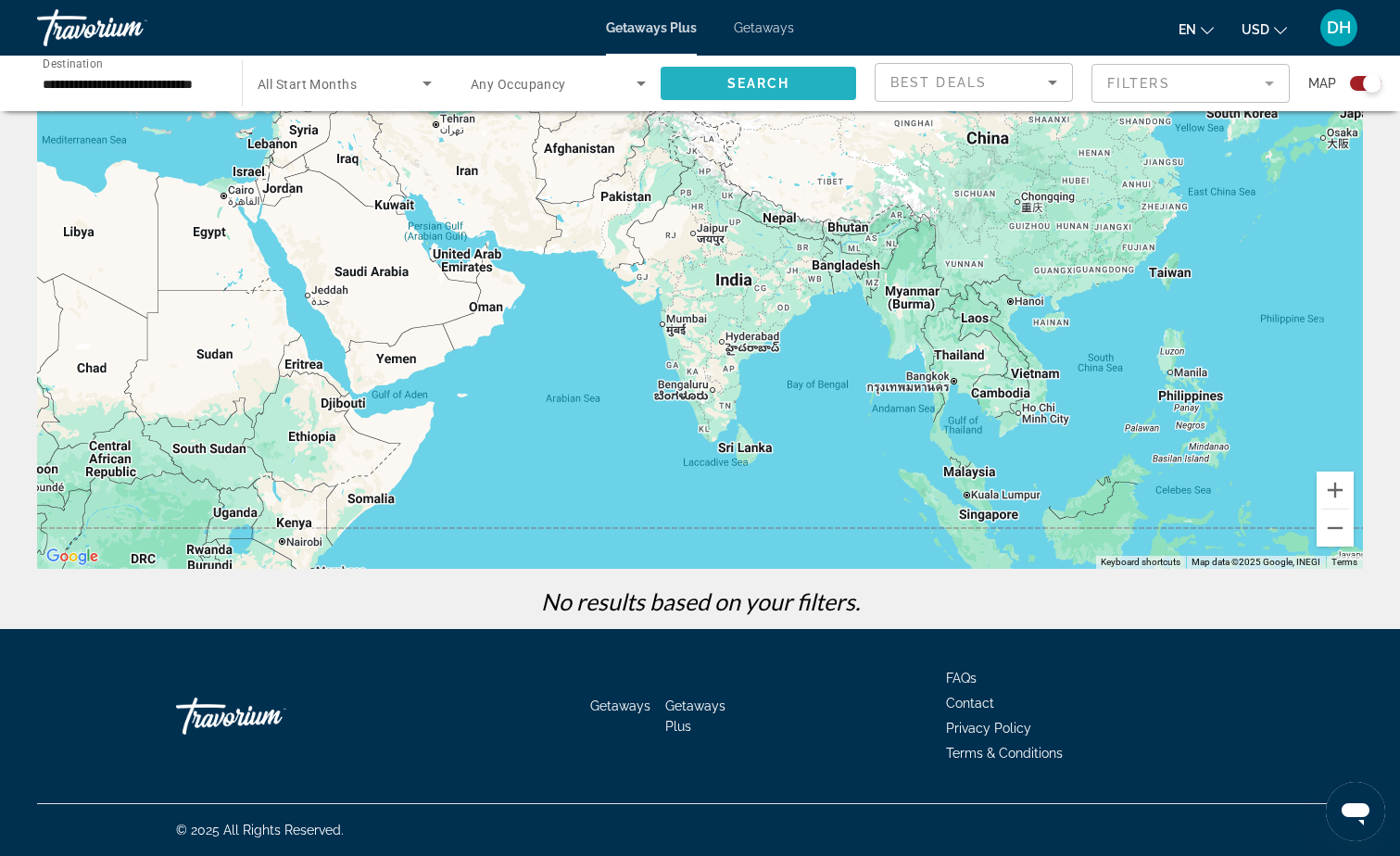
click at [747, 92] on span "Search widget" at bounding box center [758, 83] width 195 height 45
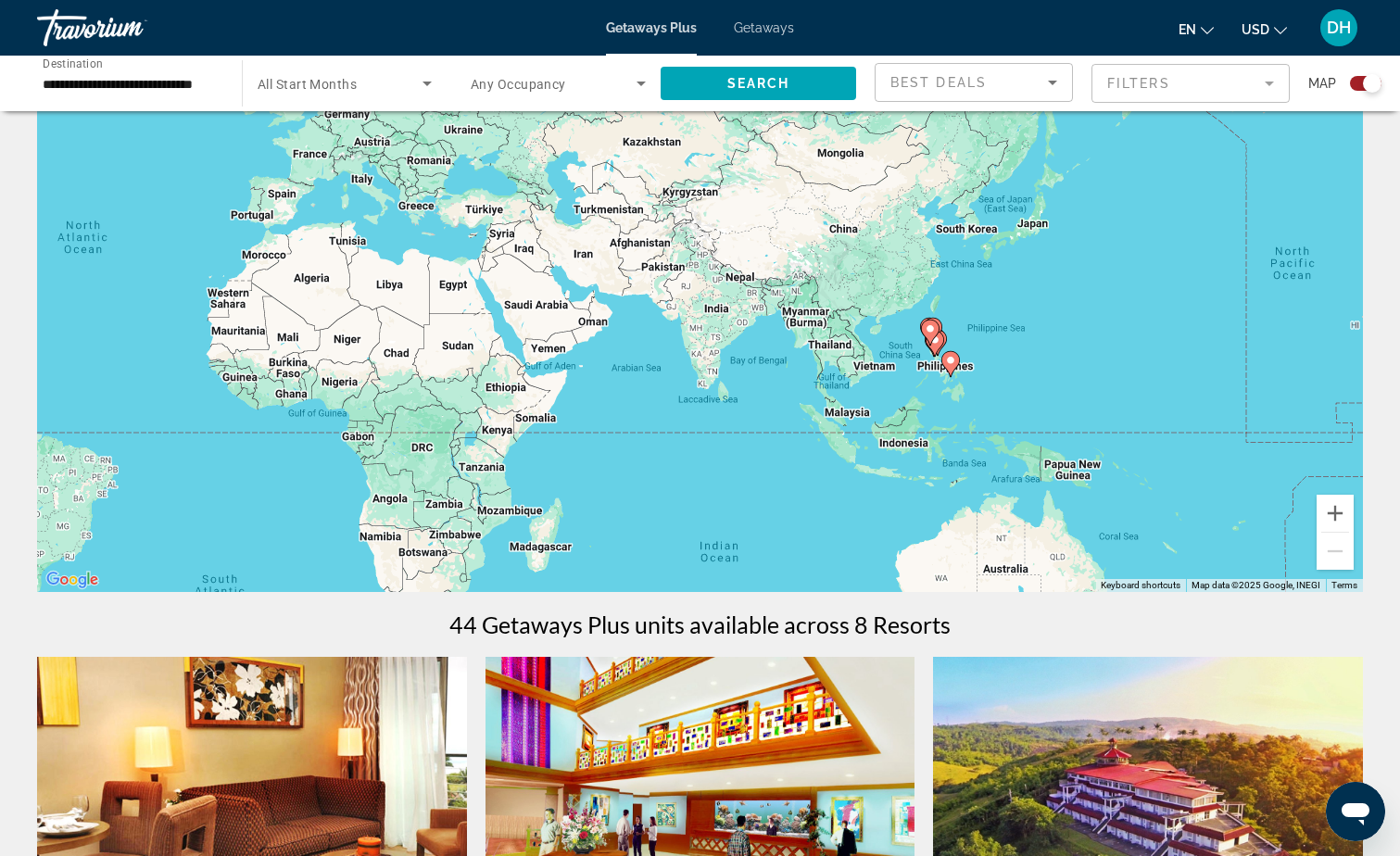
scroll to position [92, 0]
